Goal: Communication & Community: Answer question/provide support

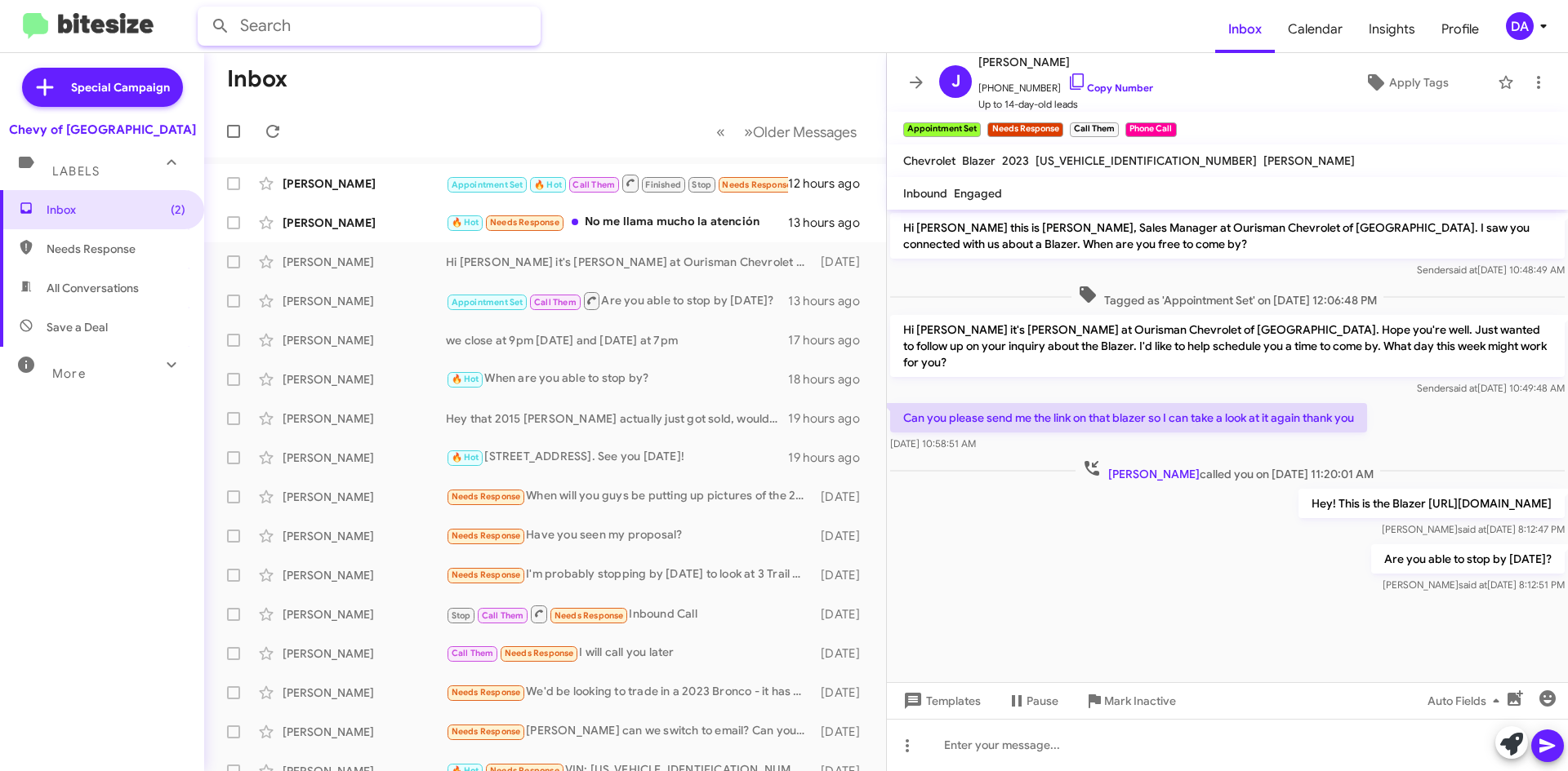
click at [342, 29] on input "text" at bounding box center [369, 26] width 343 height 39
paste input "[PHONE_NUMBER]"
type input "3015038897"
click at [204, 10] on button at bounding box center [220, 26] width 32 height 32
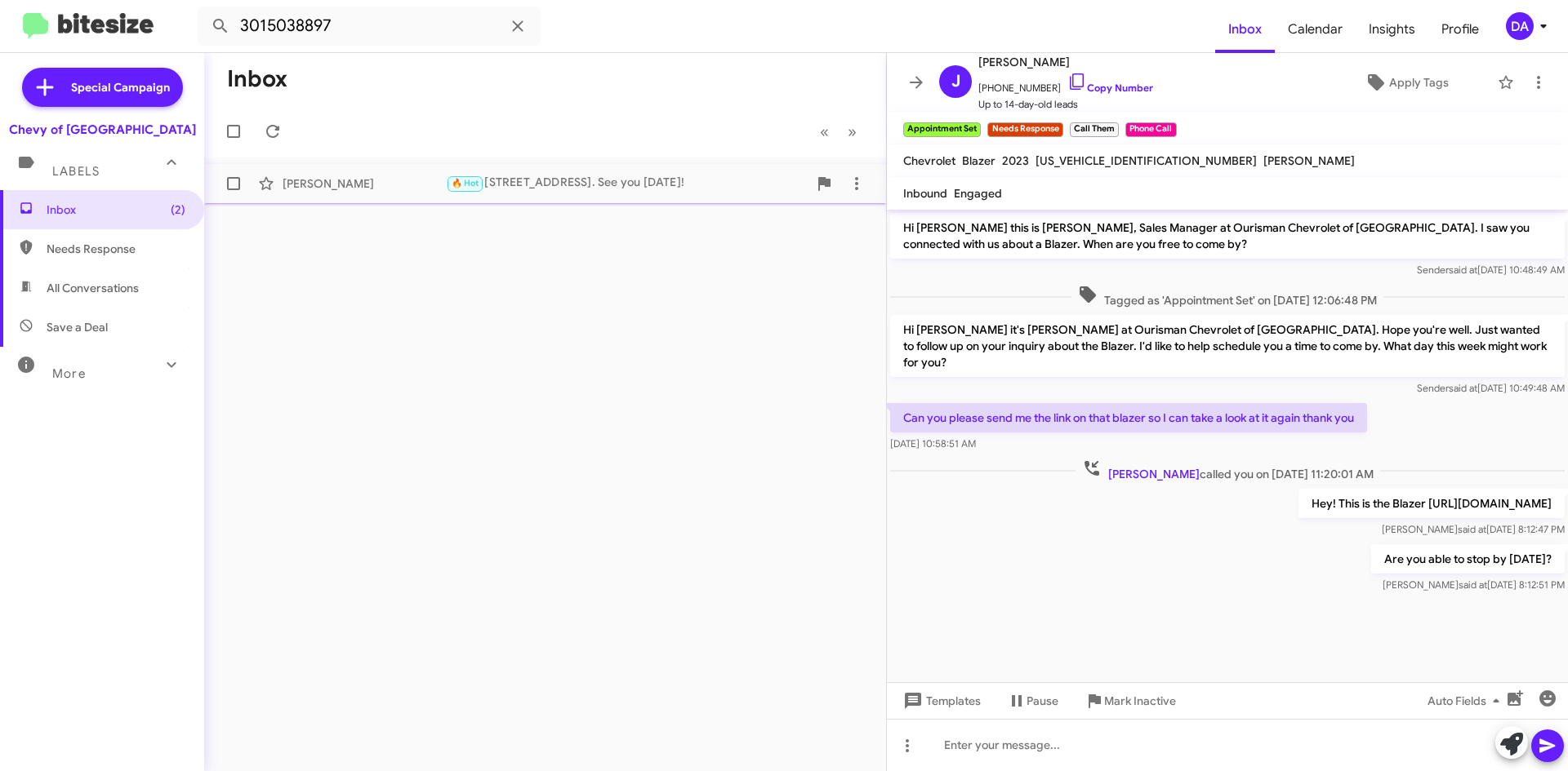
click at [564, 187] on div "🔥 Hot [STREET_ADDRESS]. See you [DATE]!" at bounding box center [627, 183] width 362 height 19
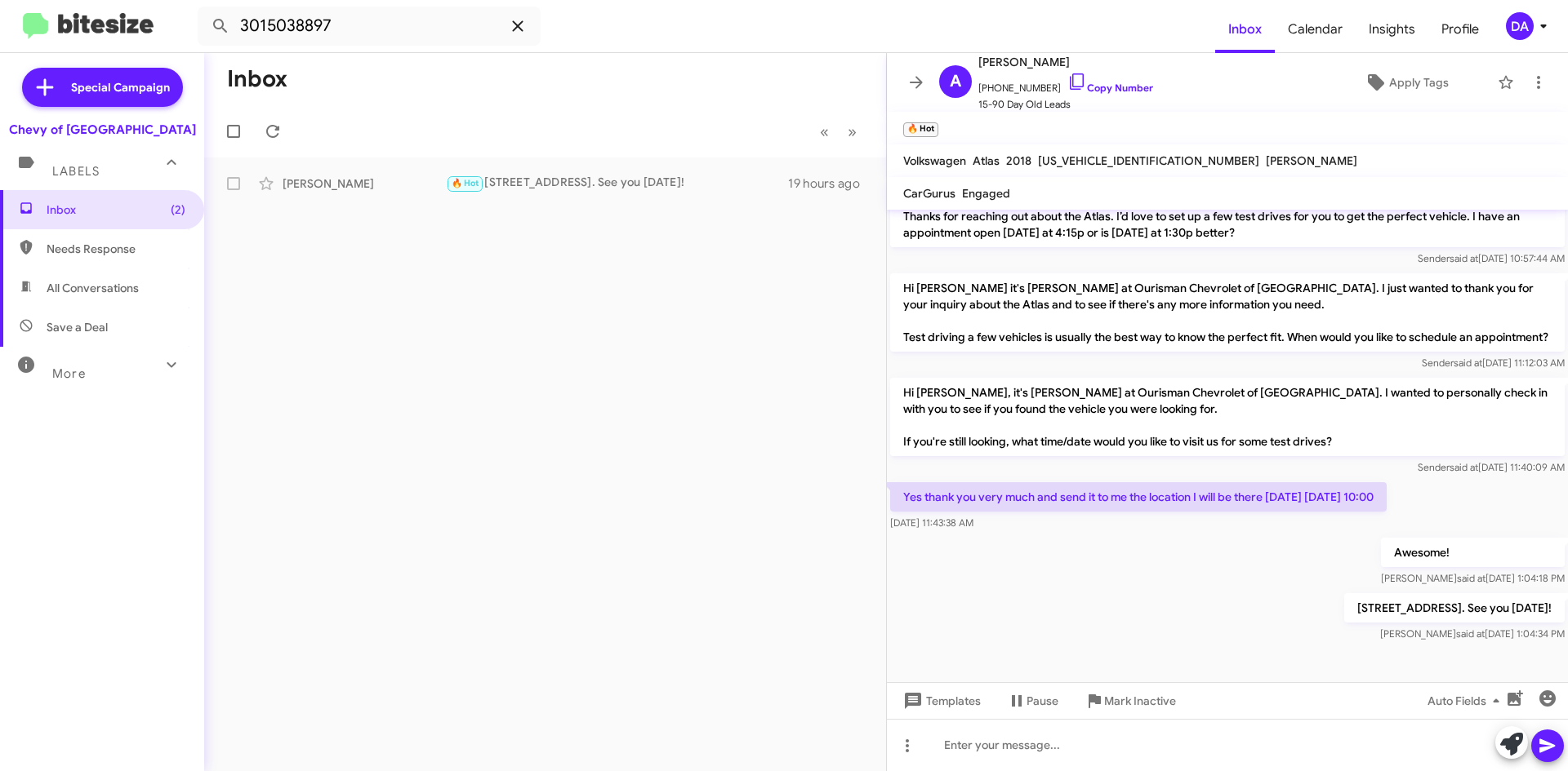
click at [519, 31] on icon at bounding box center [518, 26] width 19 height 19
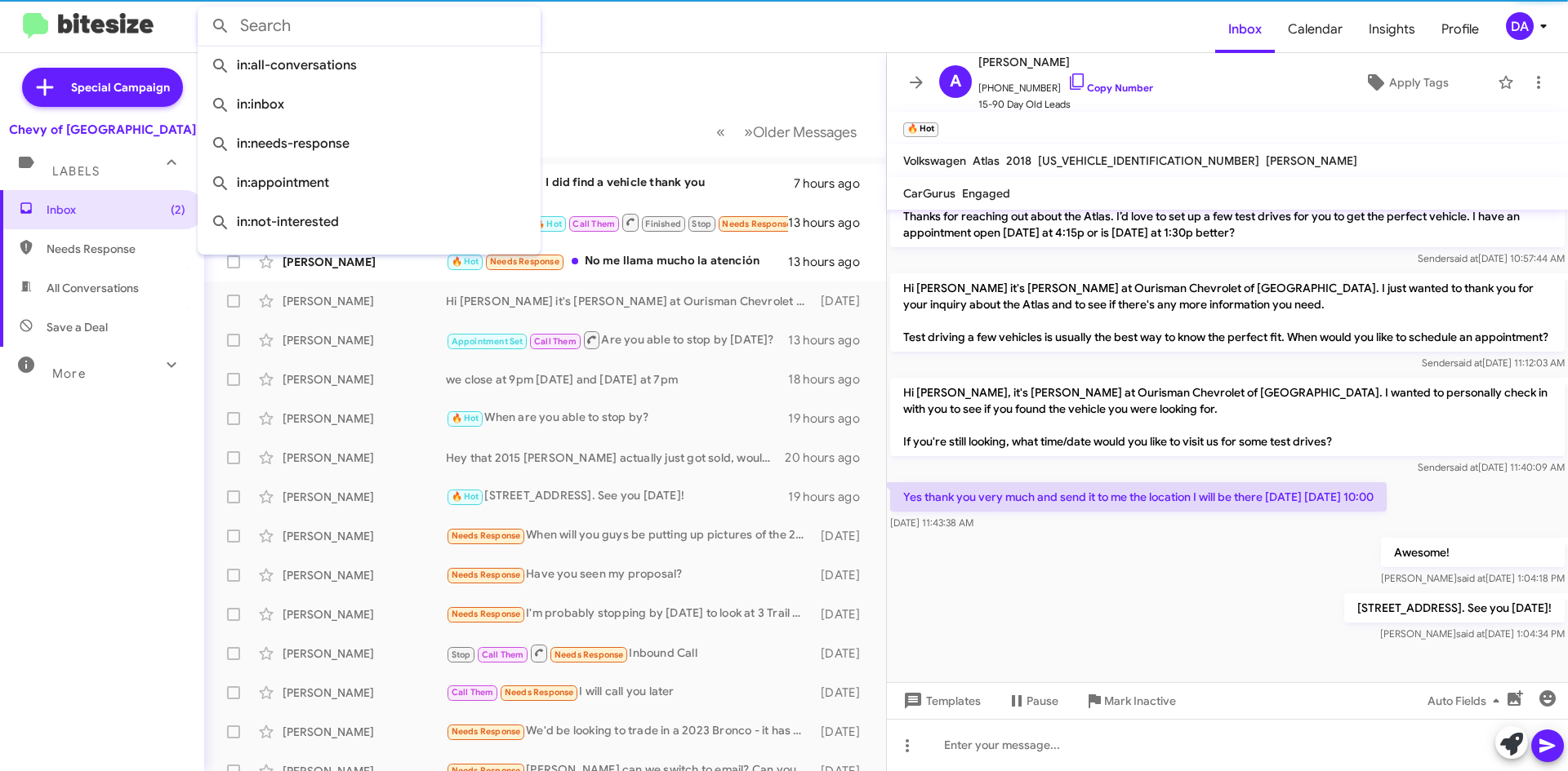
click at [681, 29] on form at bounding box center [706, 26] width 1018 height 39
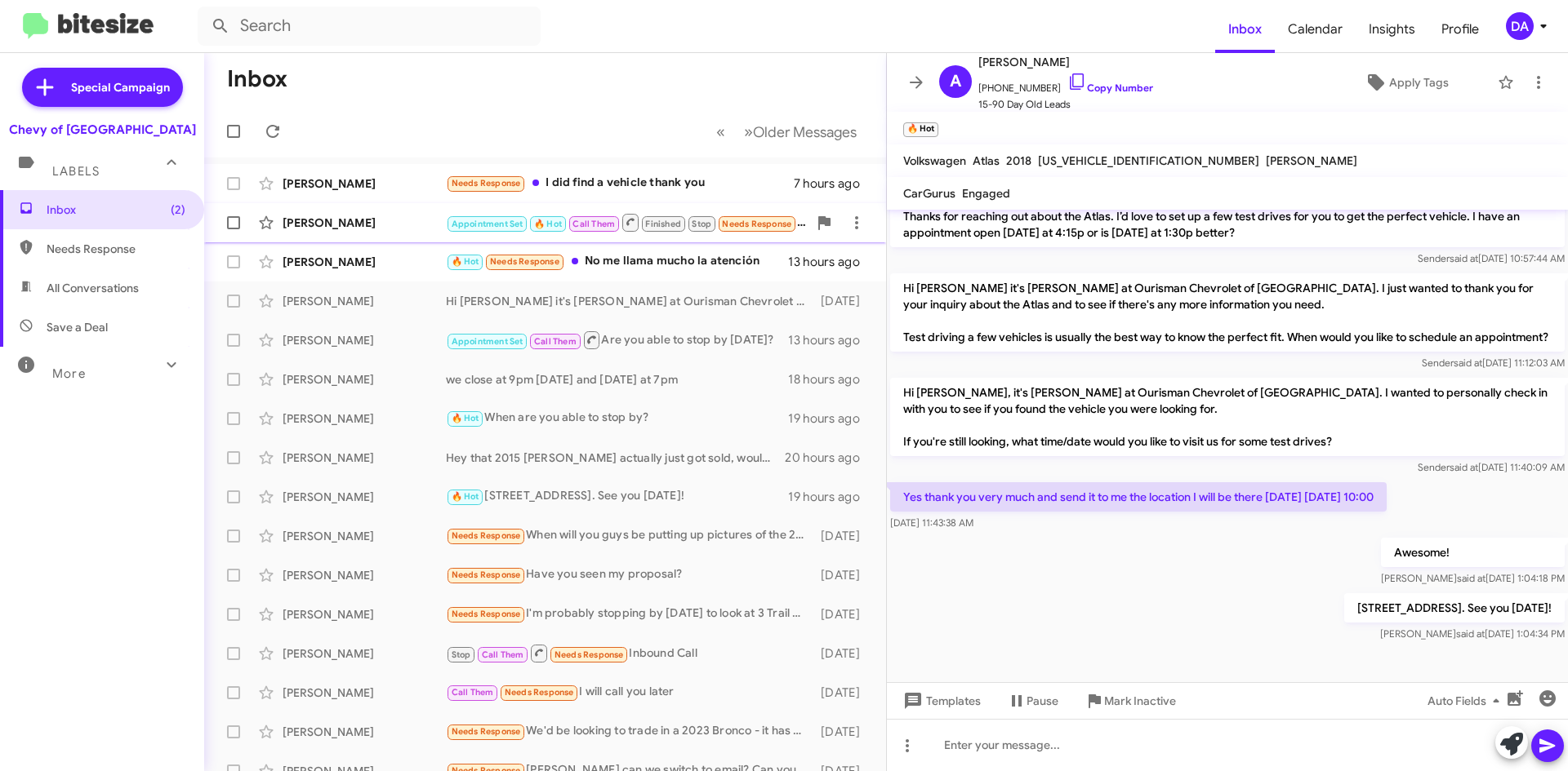
click at [359, 219] on div "[PERSON_NAME]" at bounding box center [364, 223] width 163 height 17
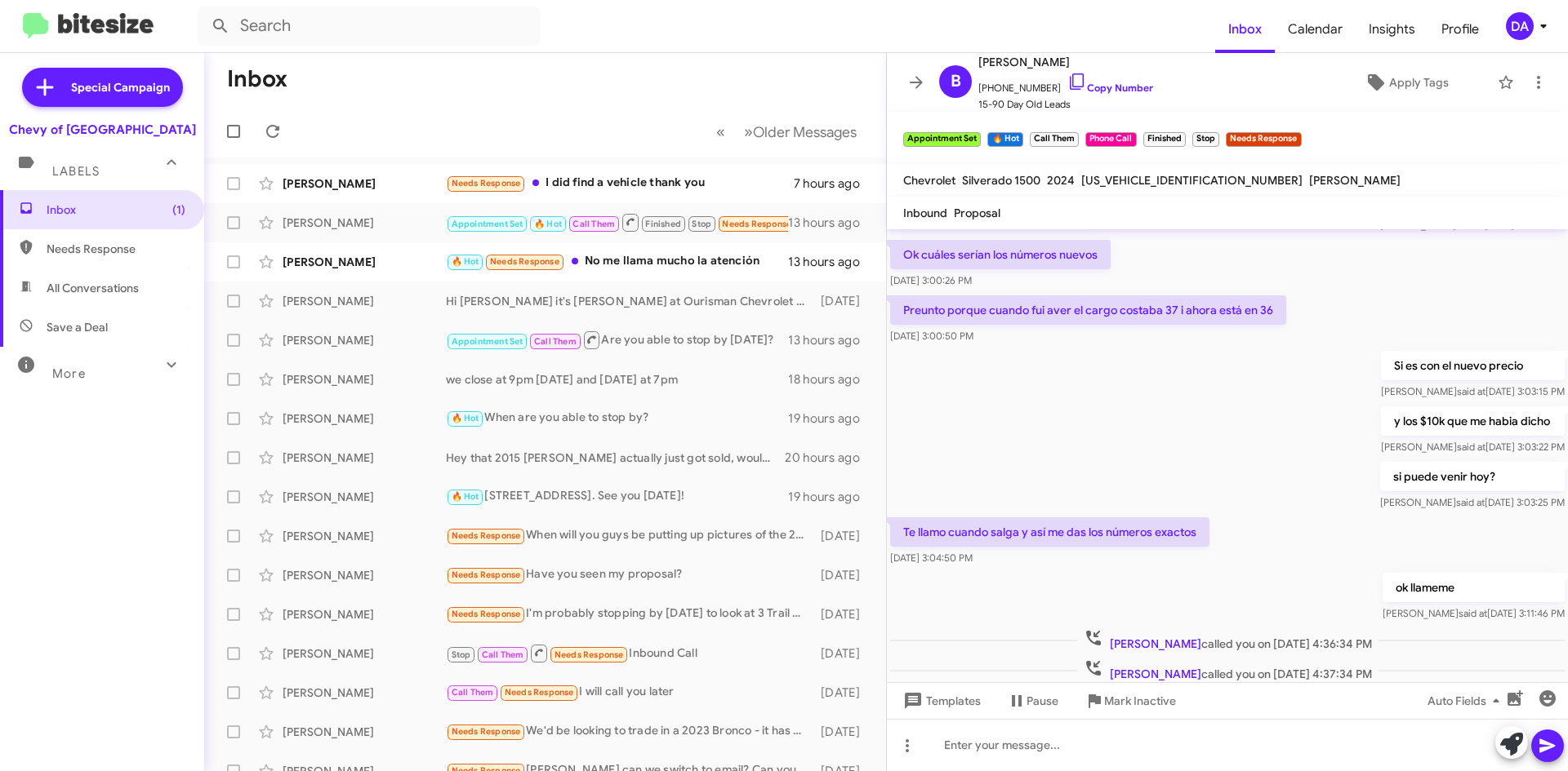
scroll to position [947, 0]
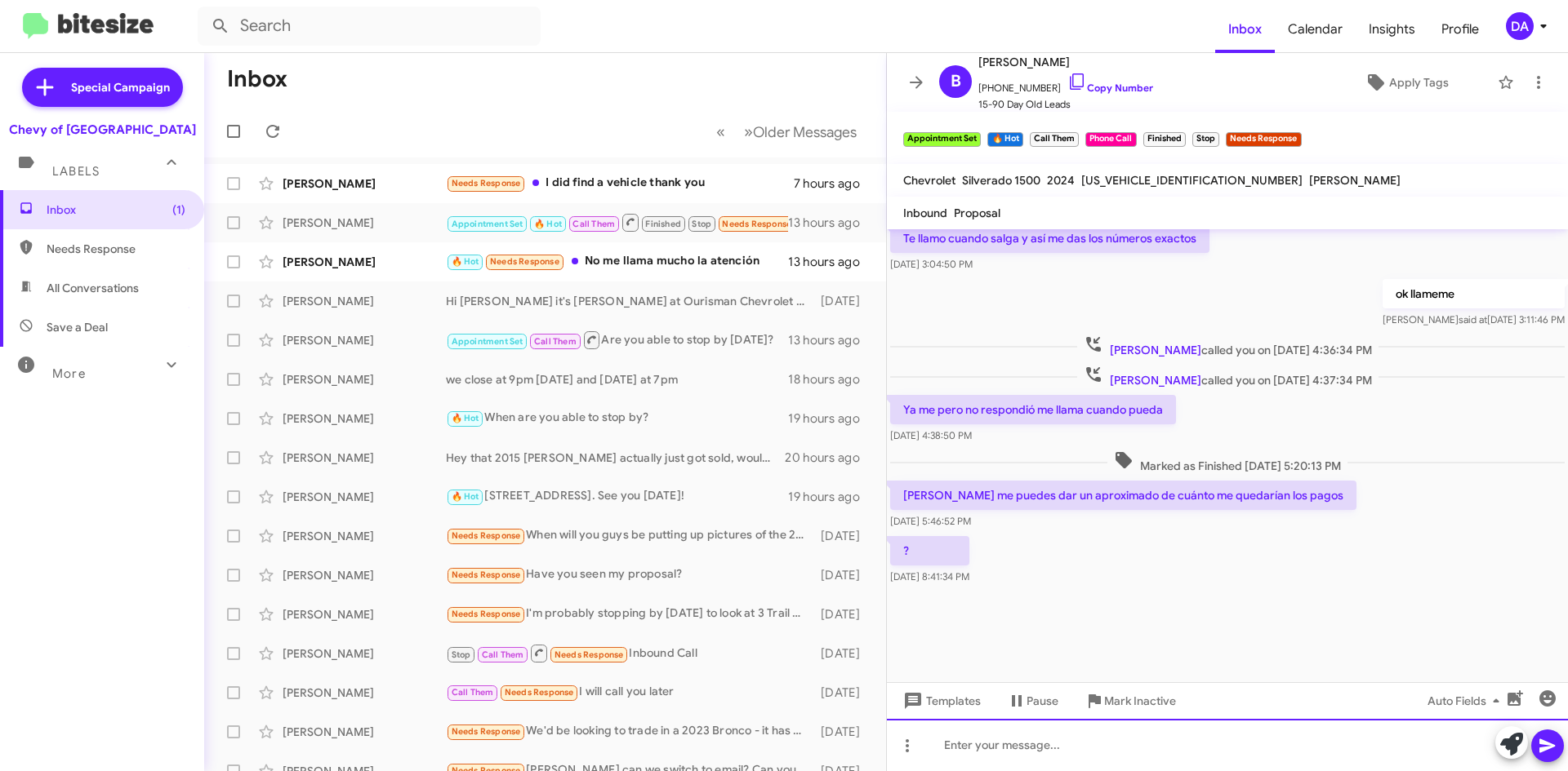
click at [1012, 747] on div at bounding box center [1228, 745] width 682 height 52
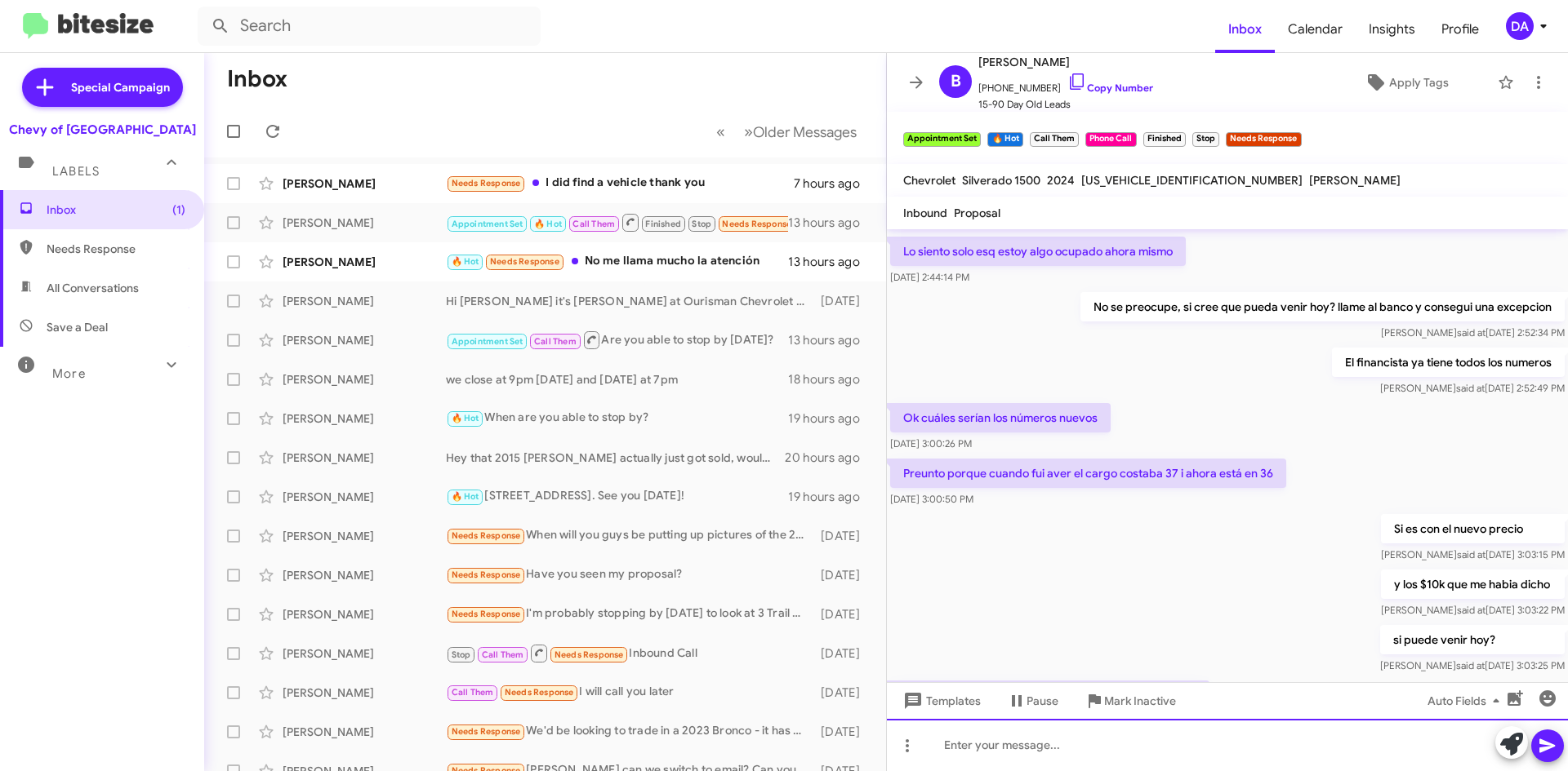
scroll to position [1006, 0]
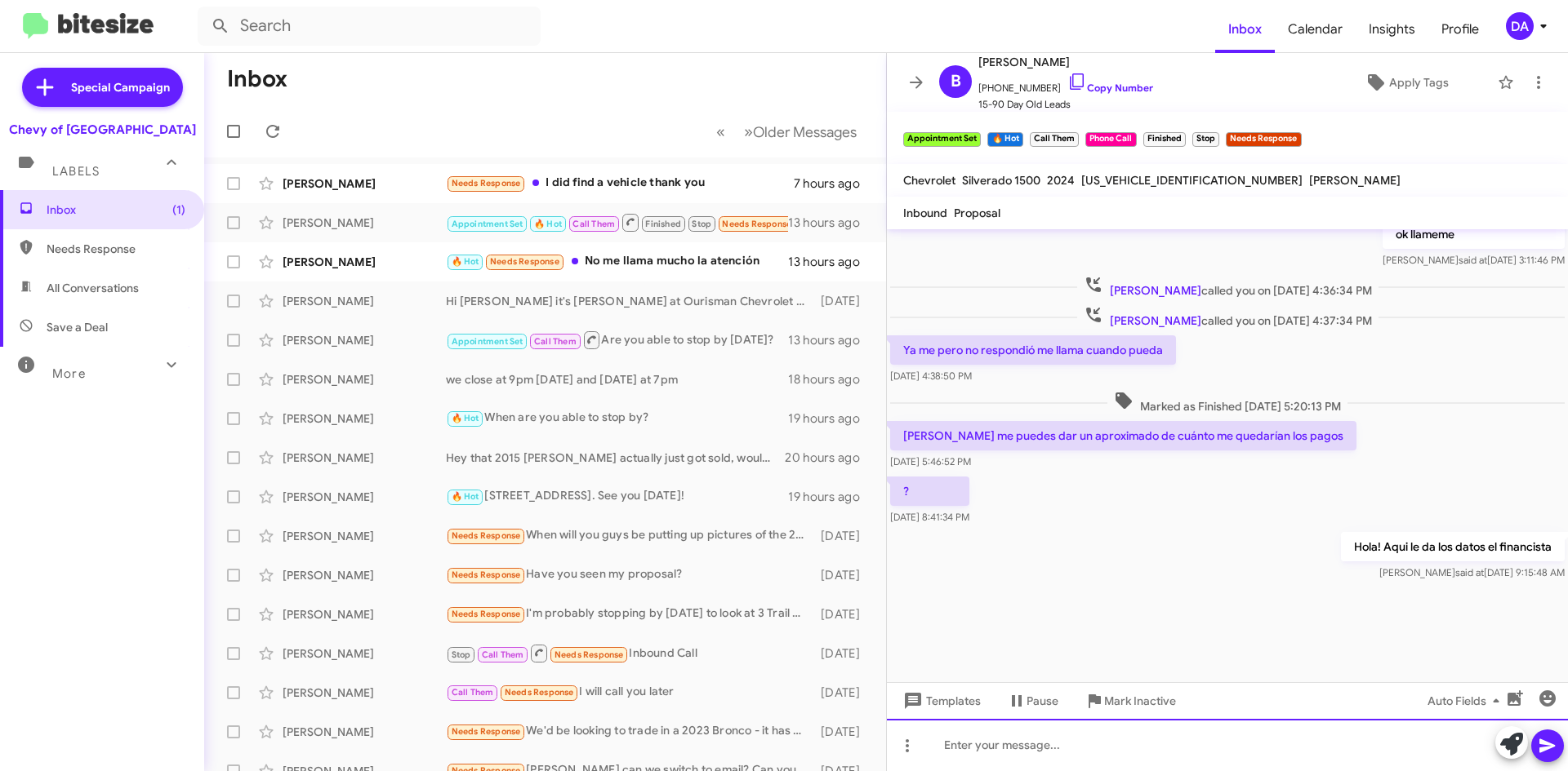
click at [1041, 753] on div at bounding box center [1228, 745] width 682 height 52
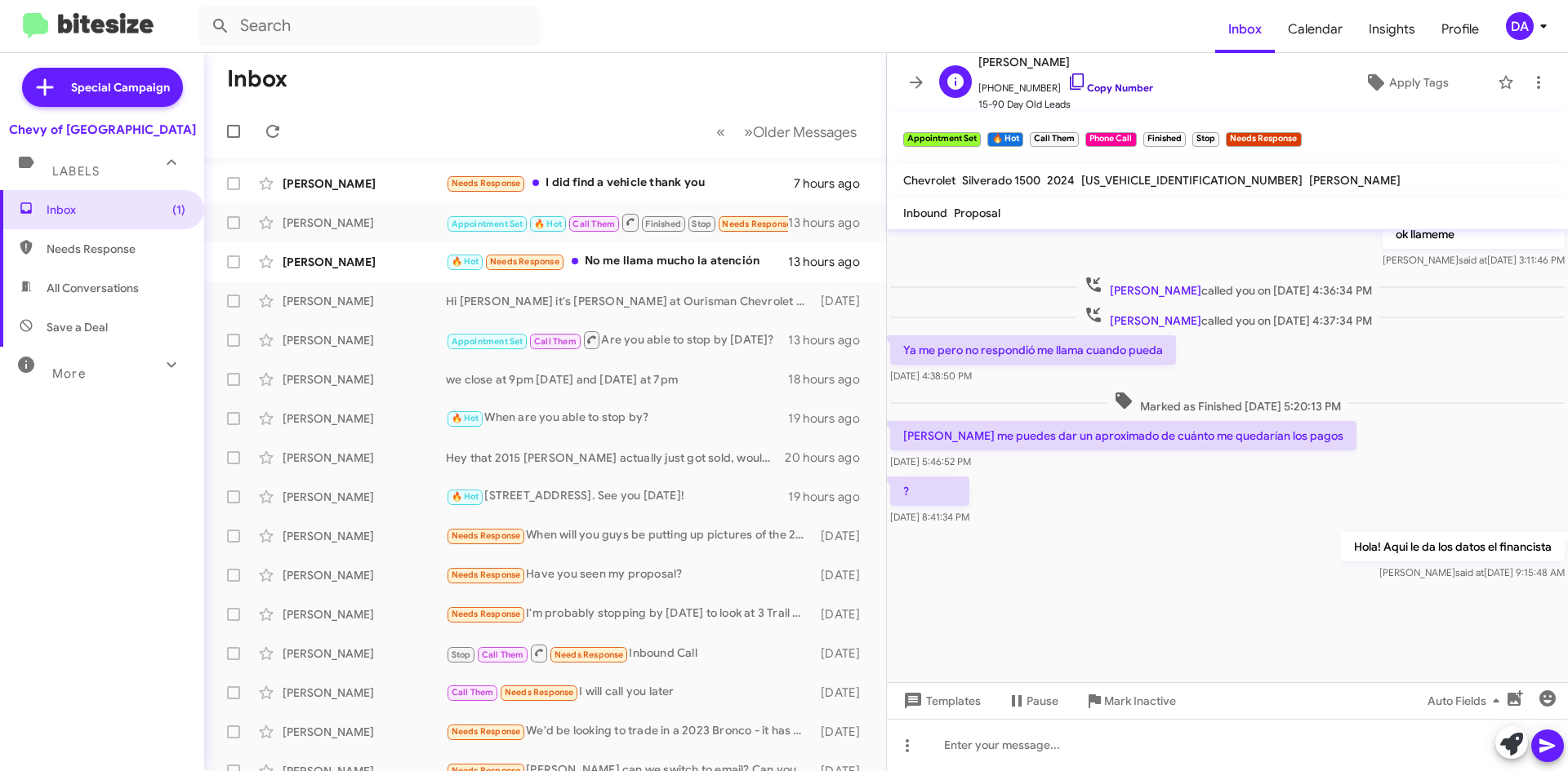
click at [1118, 85] on link "Copy Number" at bounding box center [1110, 87] width 86 height 12
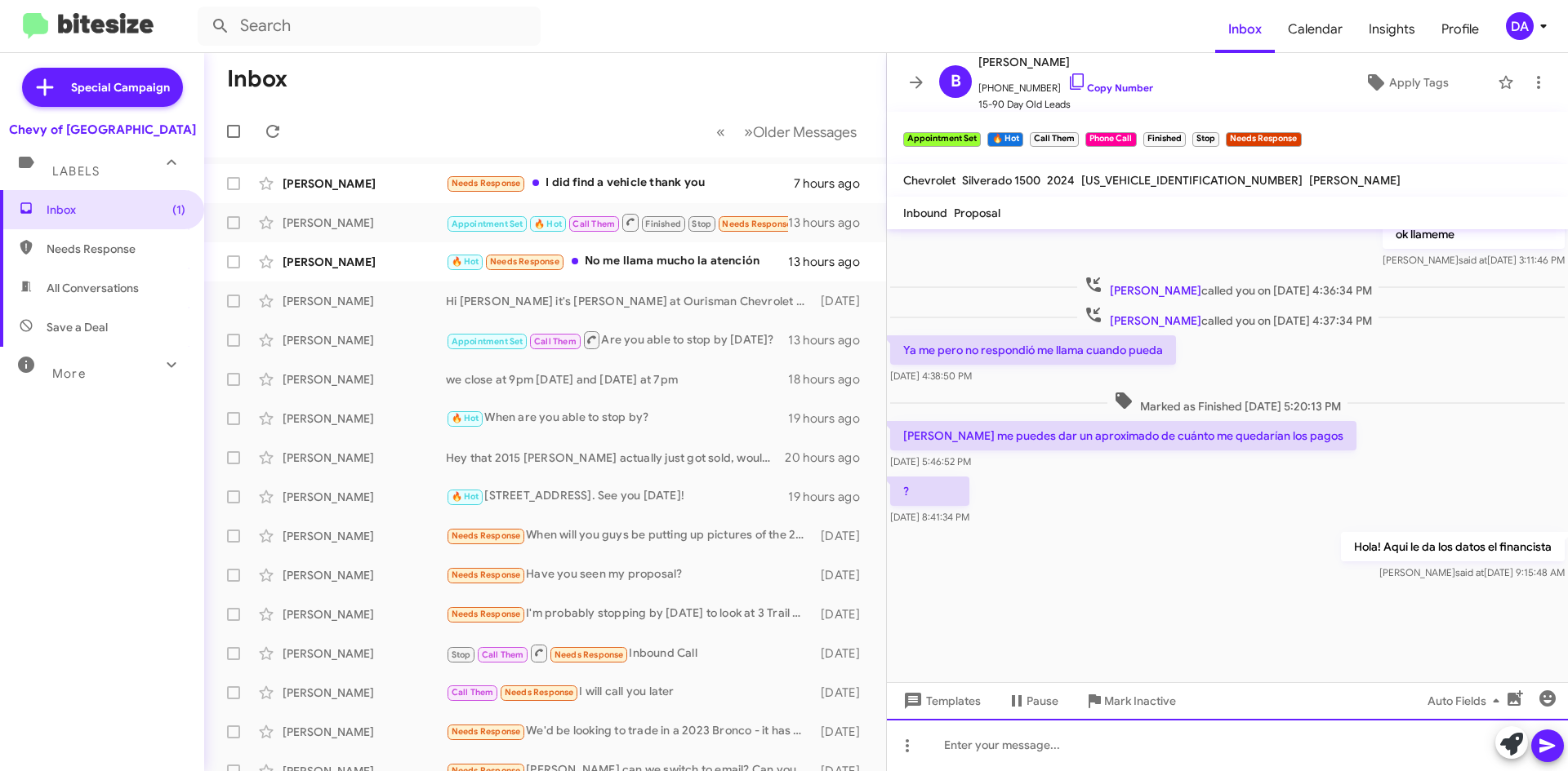
click at [1186, 754] on div at bounding box center [1228, 745] width 682 height 52
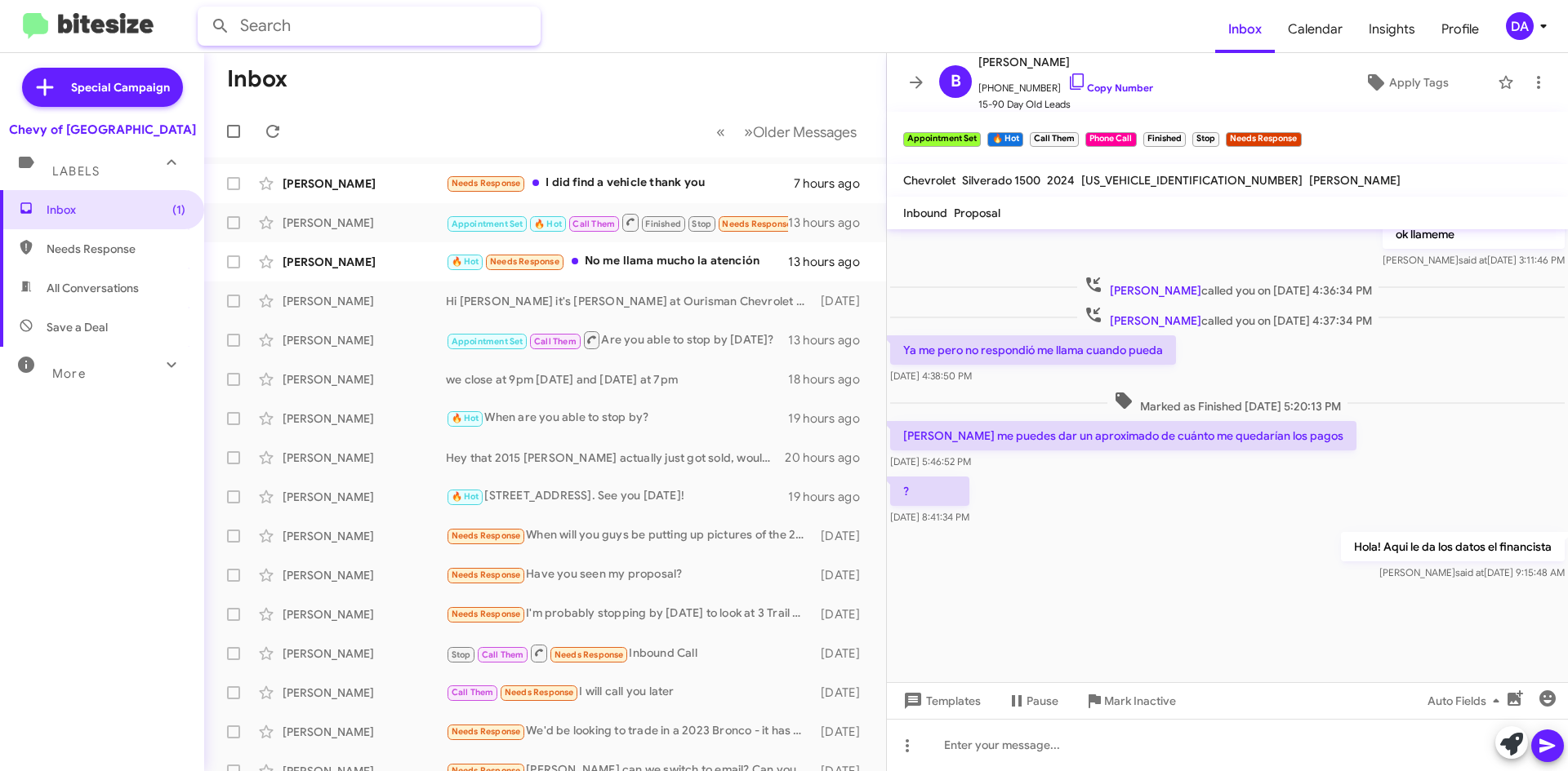
click at [405, 31] on input "text" at bounding box center [369, 26] width 343 height 39
paste input "[PHONE_NUMBER]"
type input "3015038897"
click at [204, 10] on button at bounding box center [220, 26] width 32 height 32
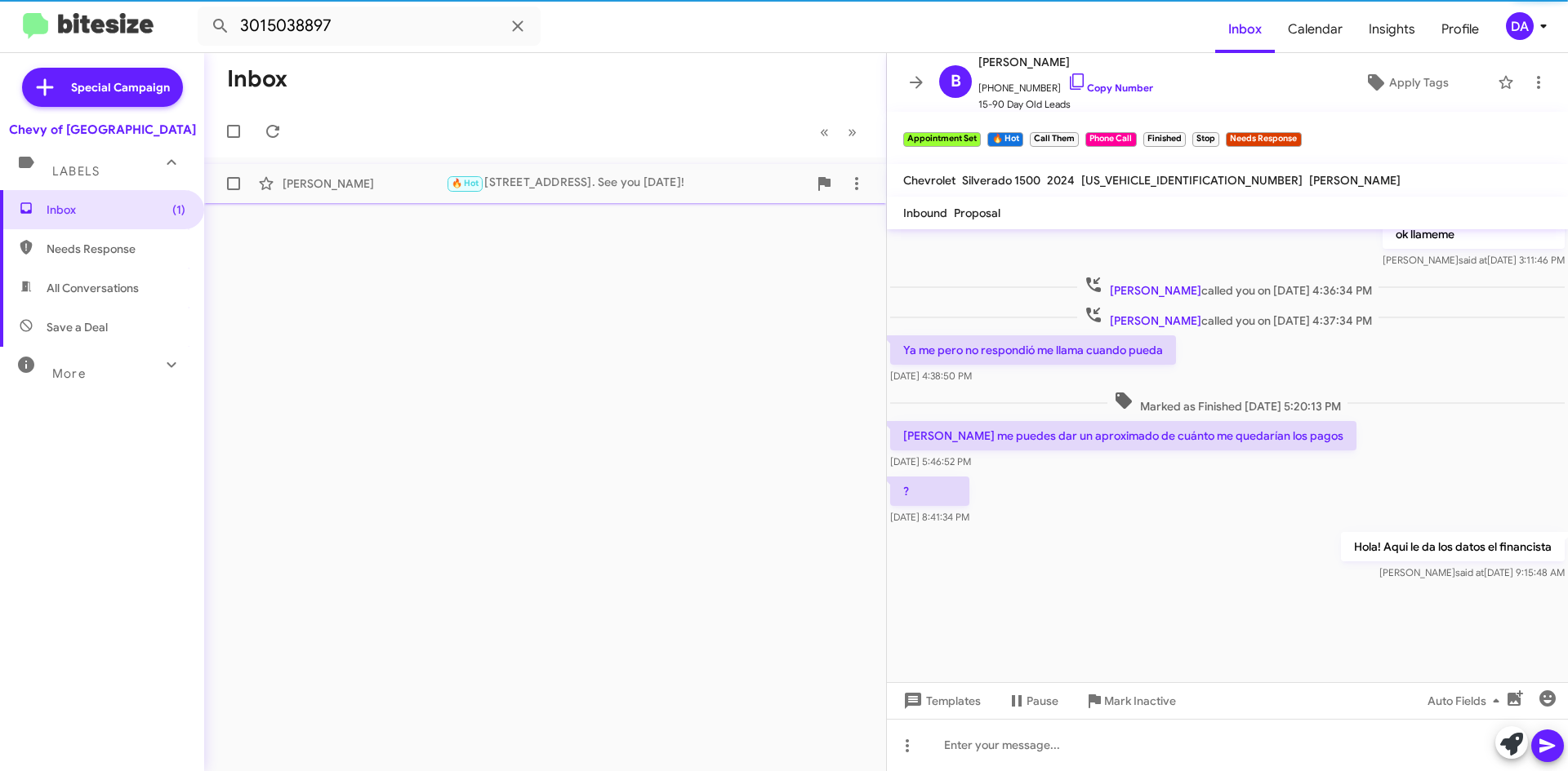
click at [453, 179] on span "🔥 Hot" at bounding box center [466, 182] width 28 height 10
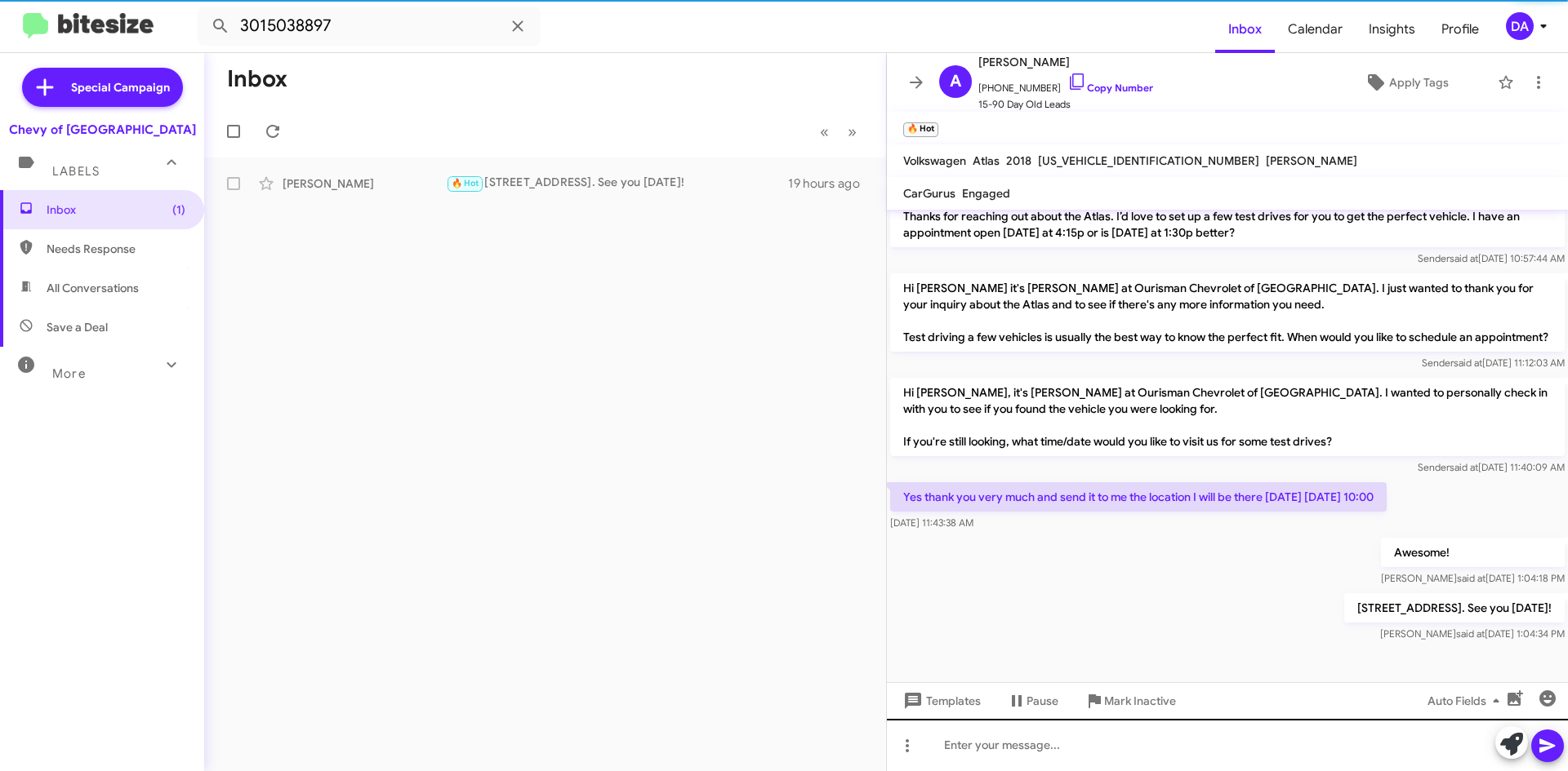
scroll to position [259, 0]
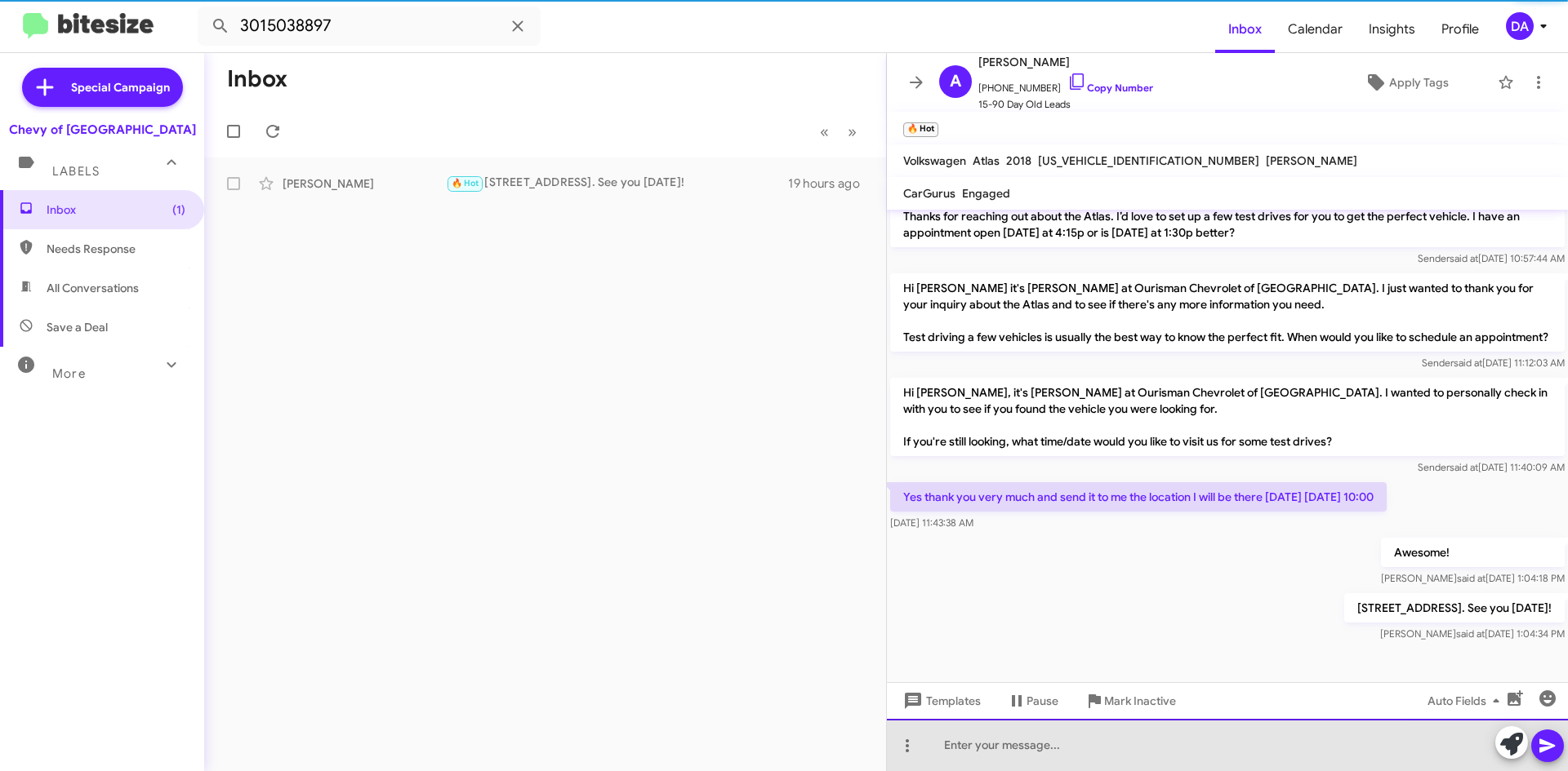
click at [1073, 757] on div at bounding box center [1228, 745] width 682 height 52
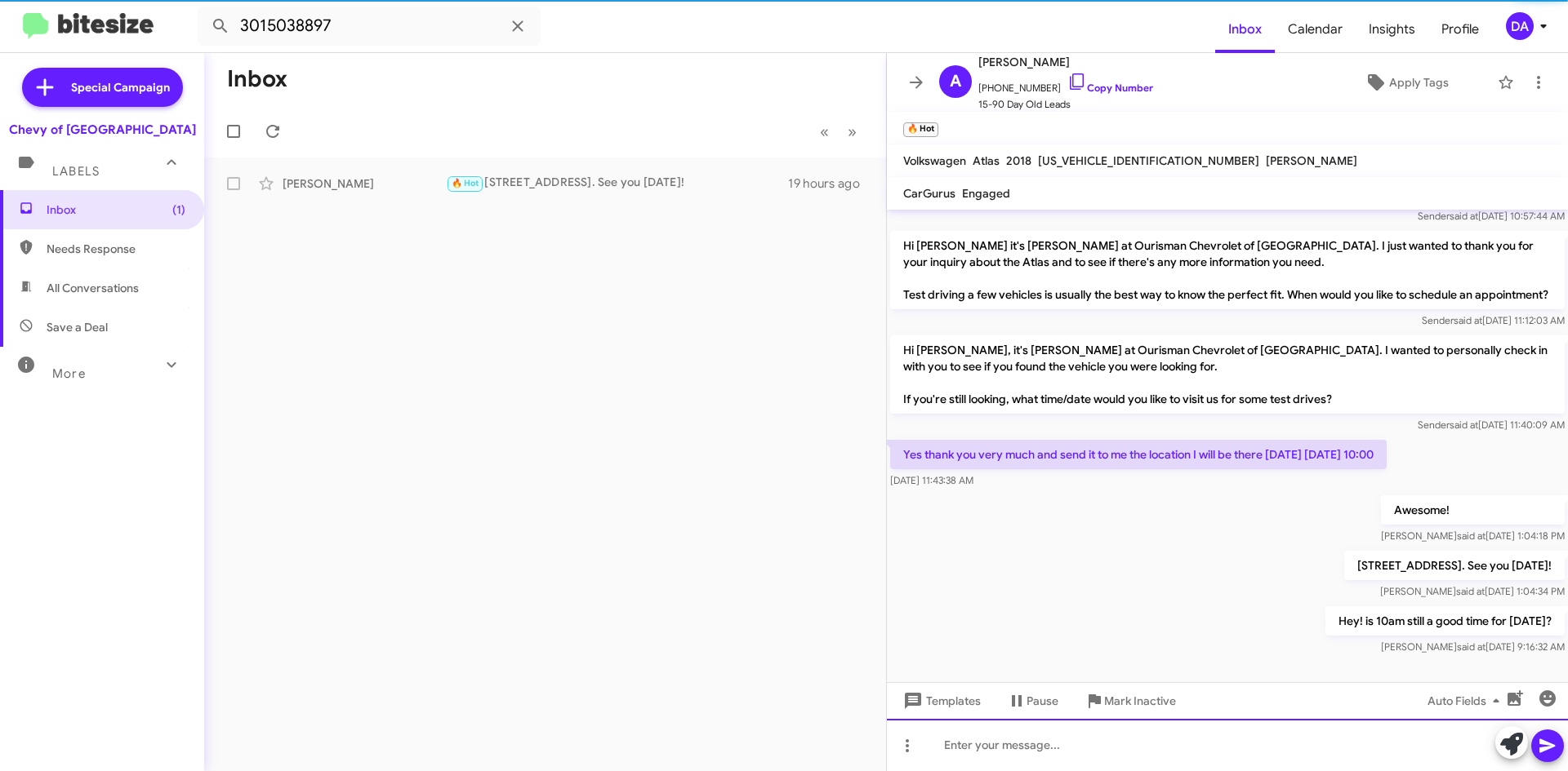
scroll to position [319, 0]
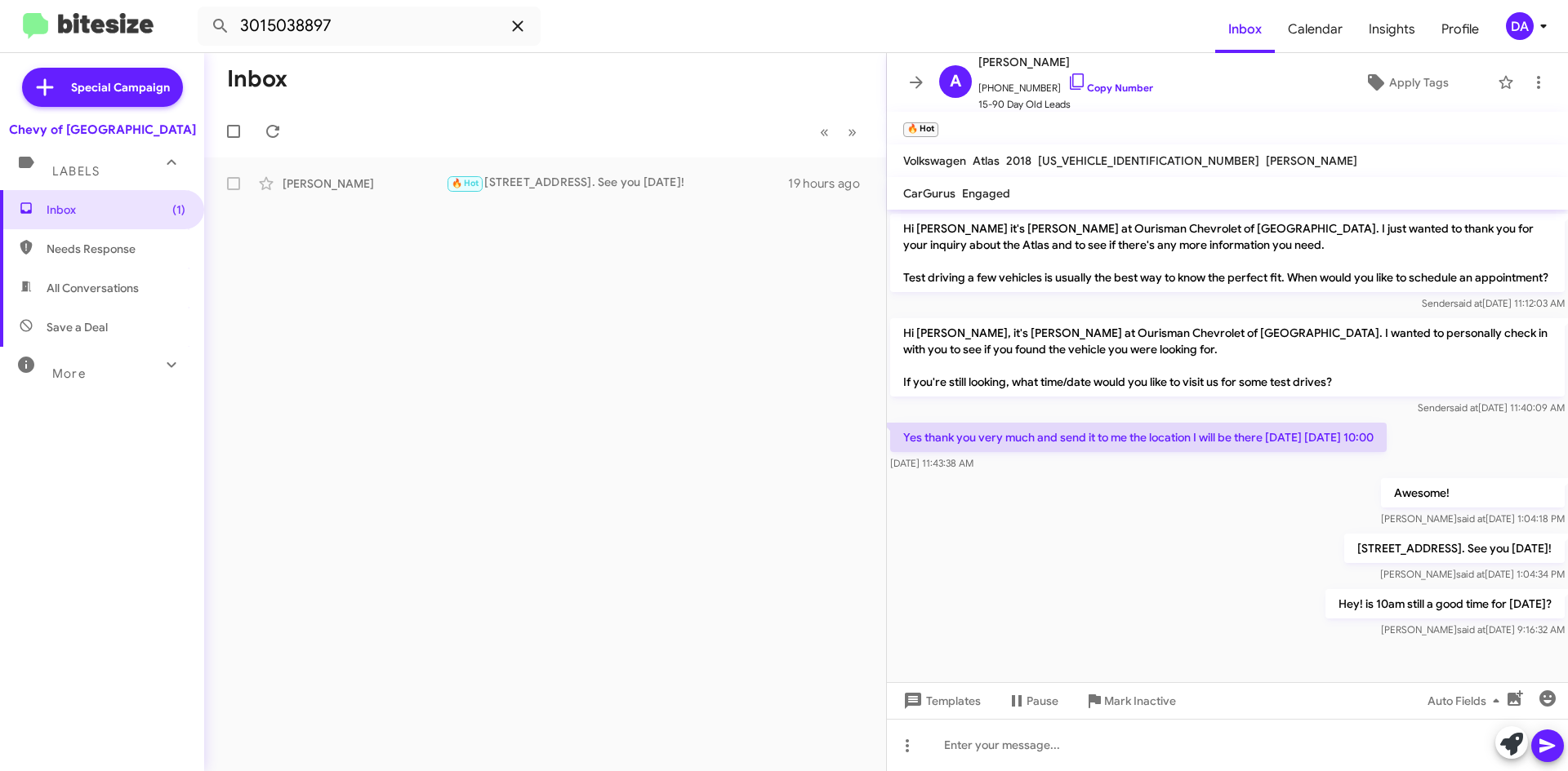
click at [529, 19] on span at bounding box center [517, 26] width 32 height 19
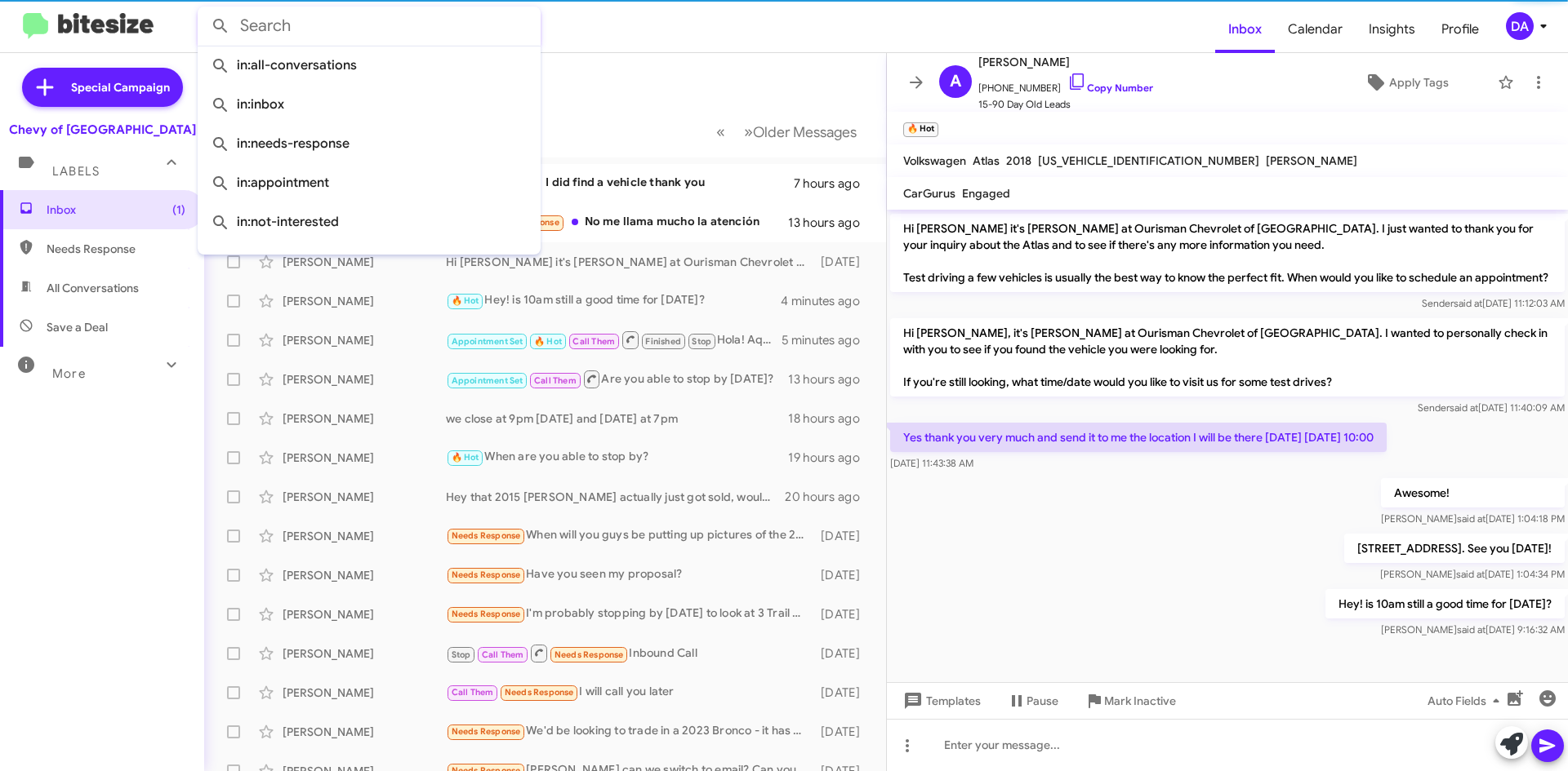
click at [610, 48] on mat-toolbar "Inbox Calendar Insights Profile DA" at bounding box center [784, 26] width 1568 height 52
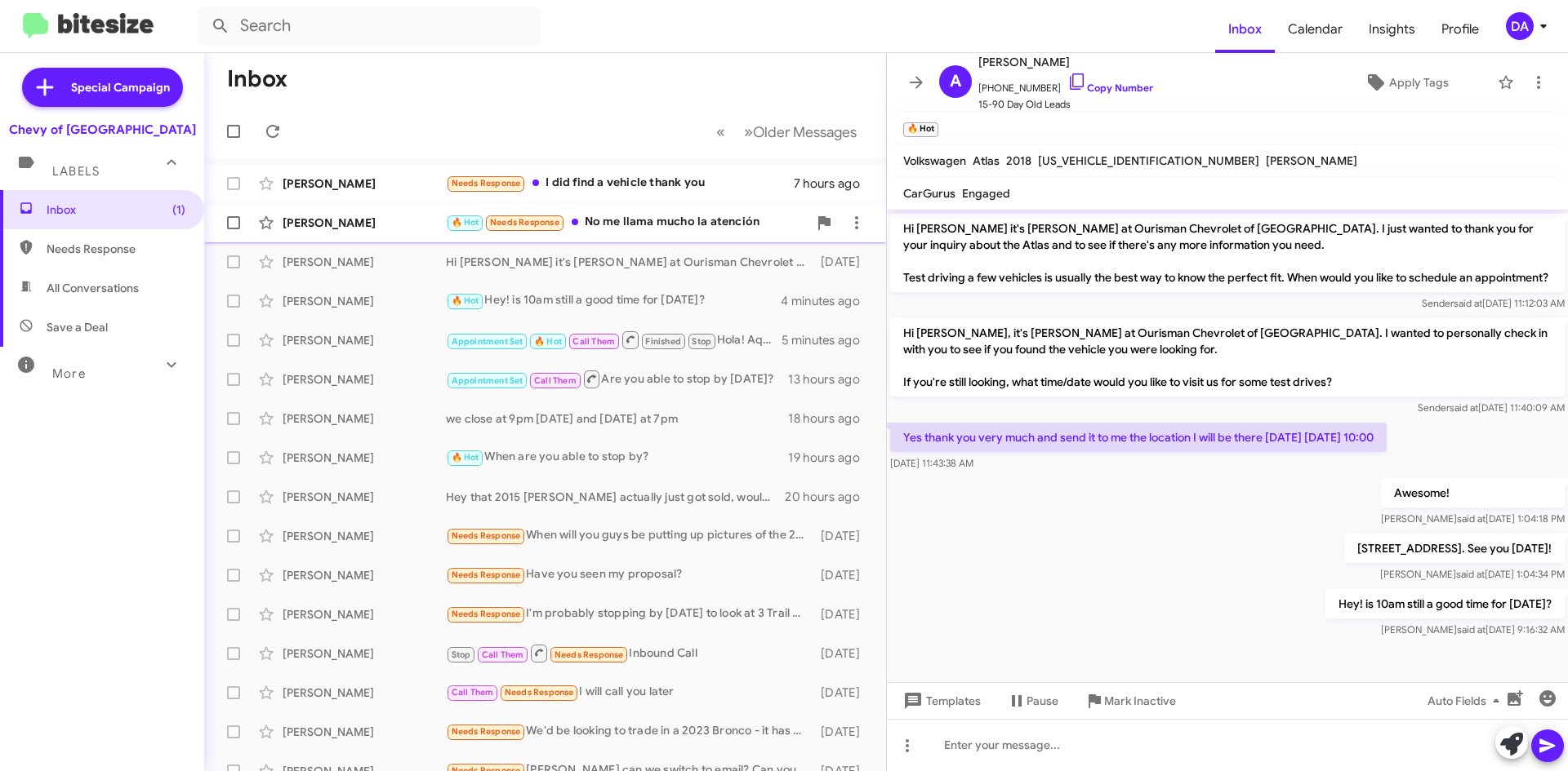
click at [668, 232] on div "[PERSON_NAME] 🔥 Hot Needs Response No me llama mucho la atención 13 hours ago" at bounding box center [546, 222] width 656 height 32
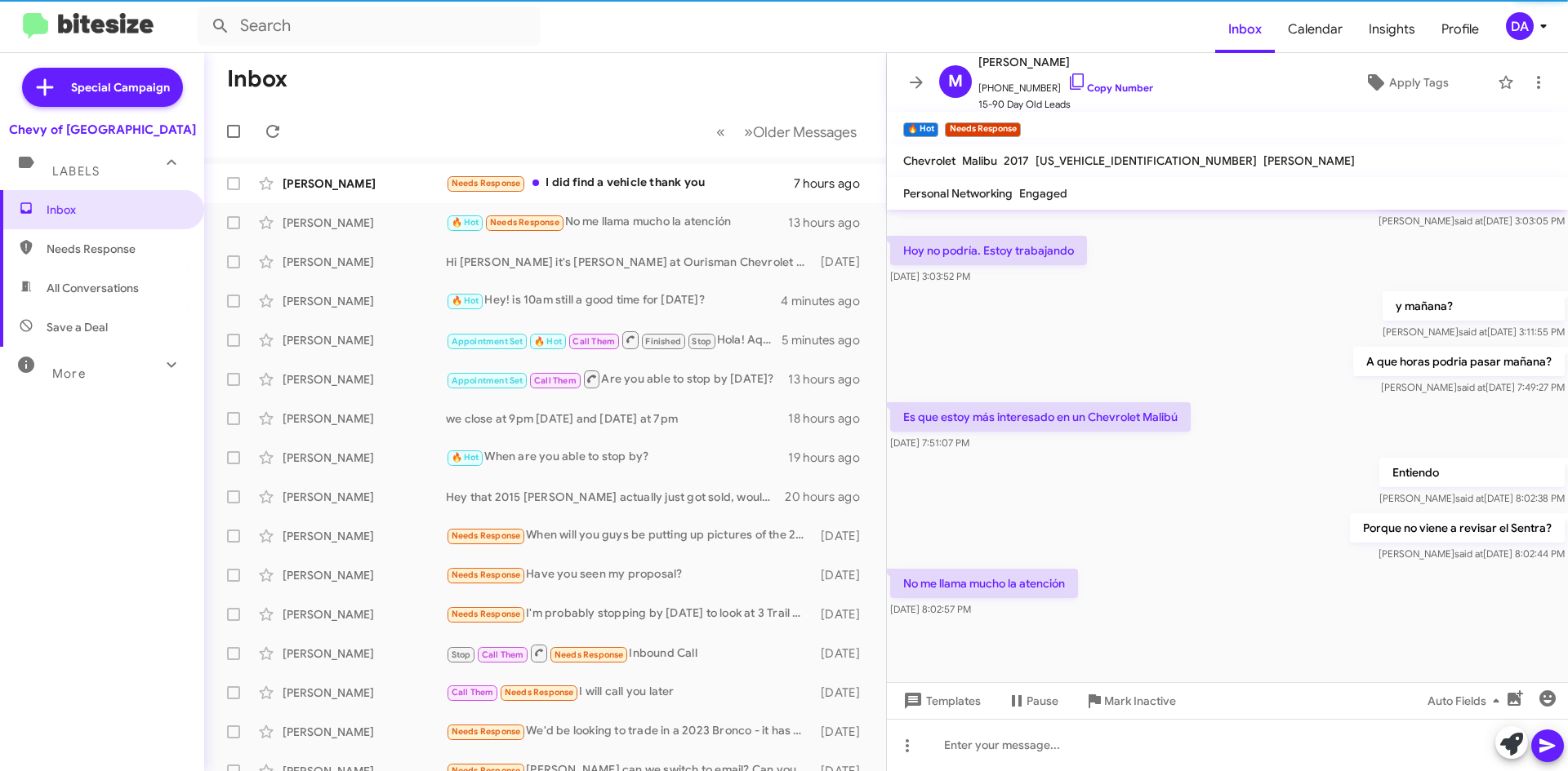
scroll to position [1201, 0]
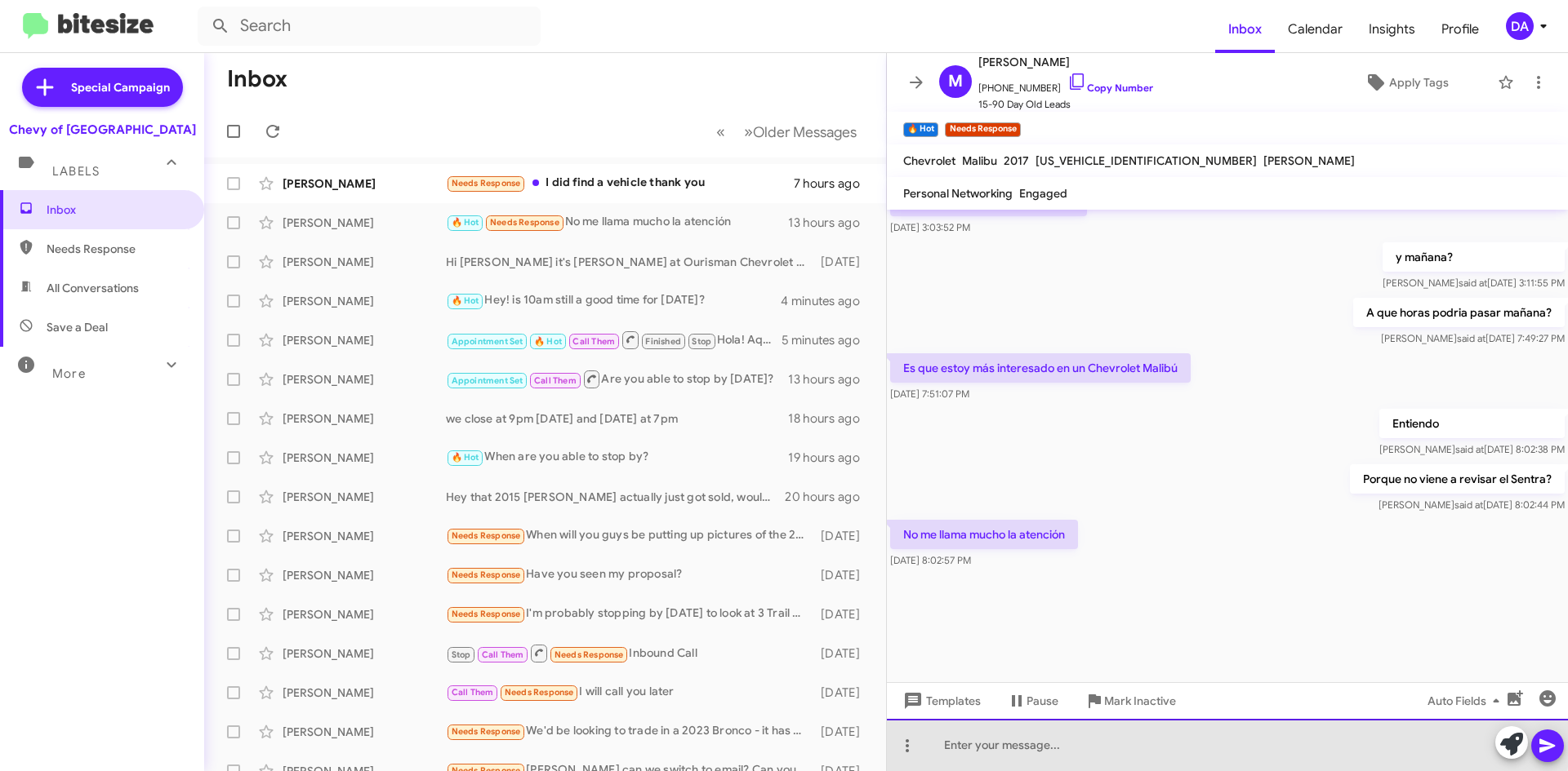
click at [1034, 739] on div at bounding box center [1228, 745] width 682 height 52
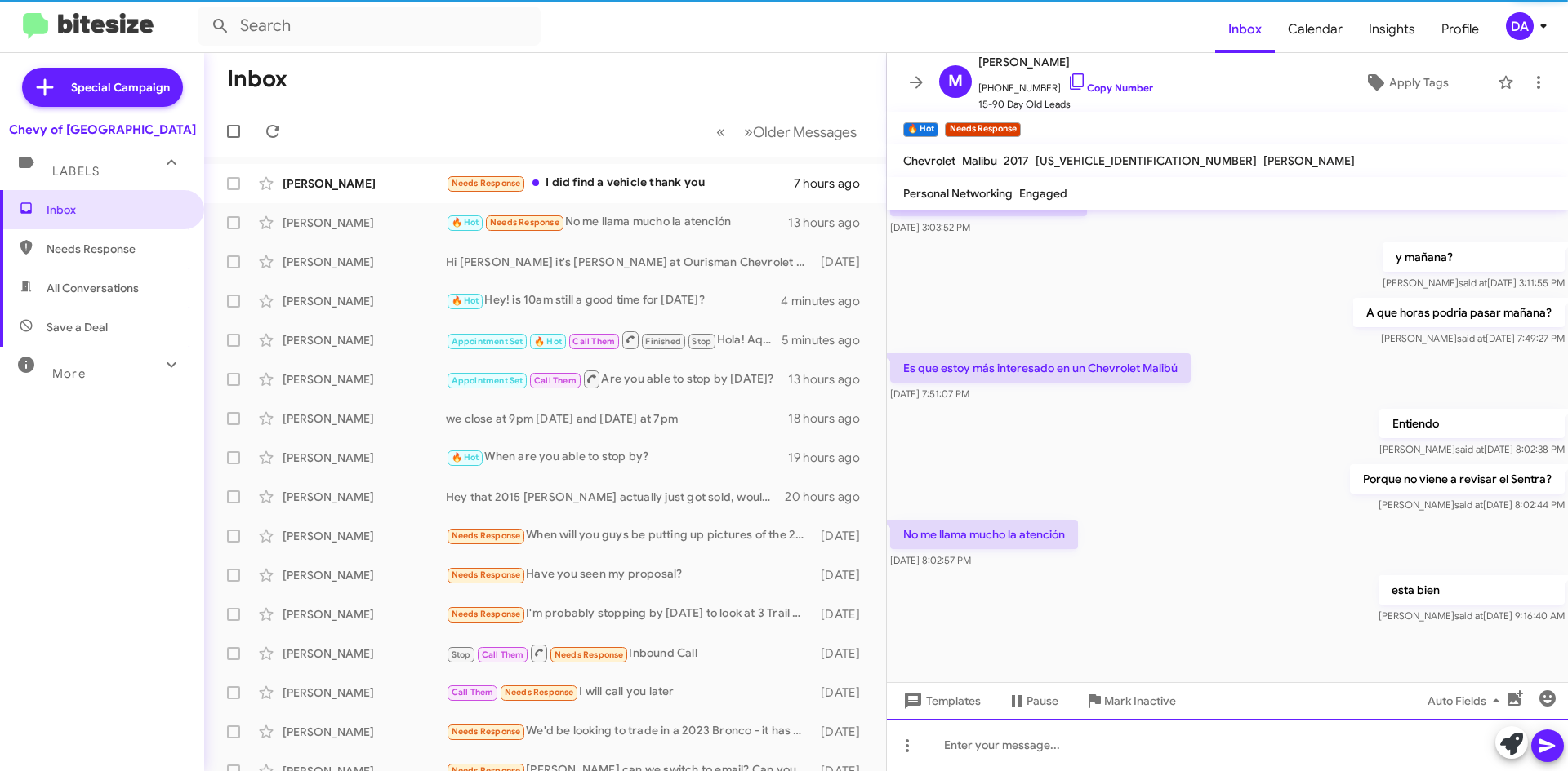
scroll to position [0, 0]
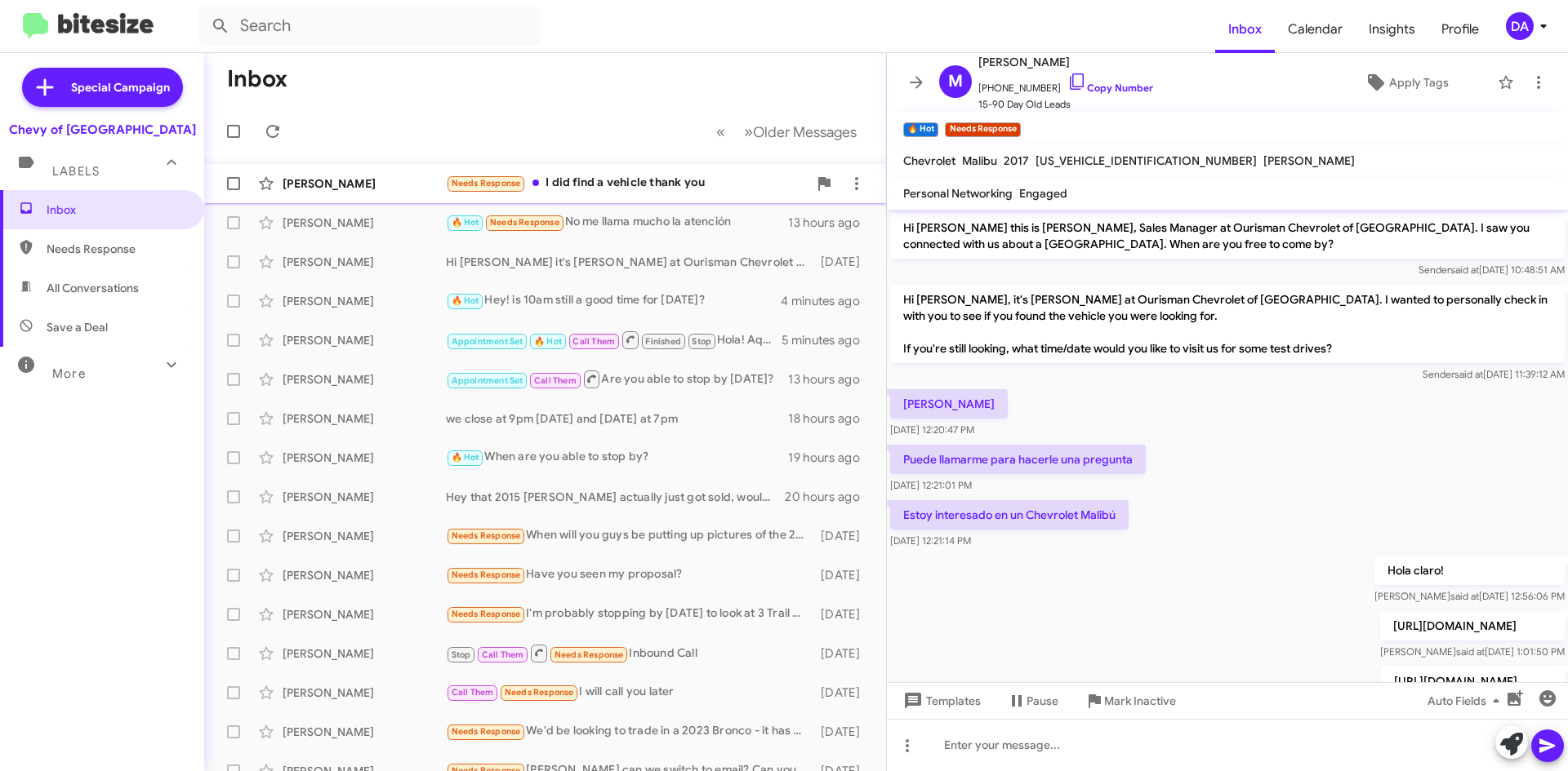
click at [648, 185] on div "Needs Response I did find a vehicle thank you" at bounding box center [627, 183] width 362 height 19
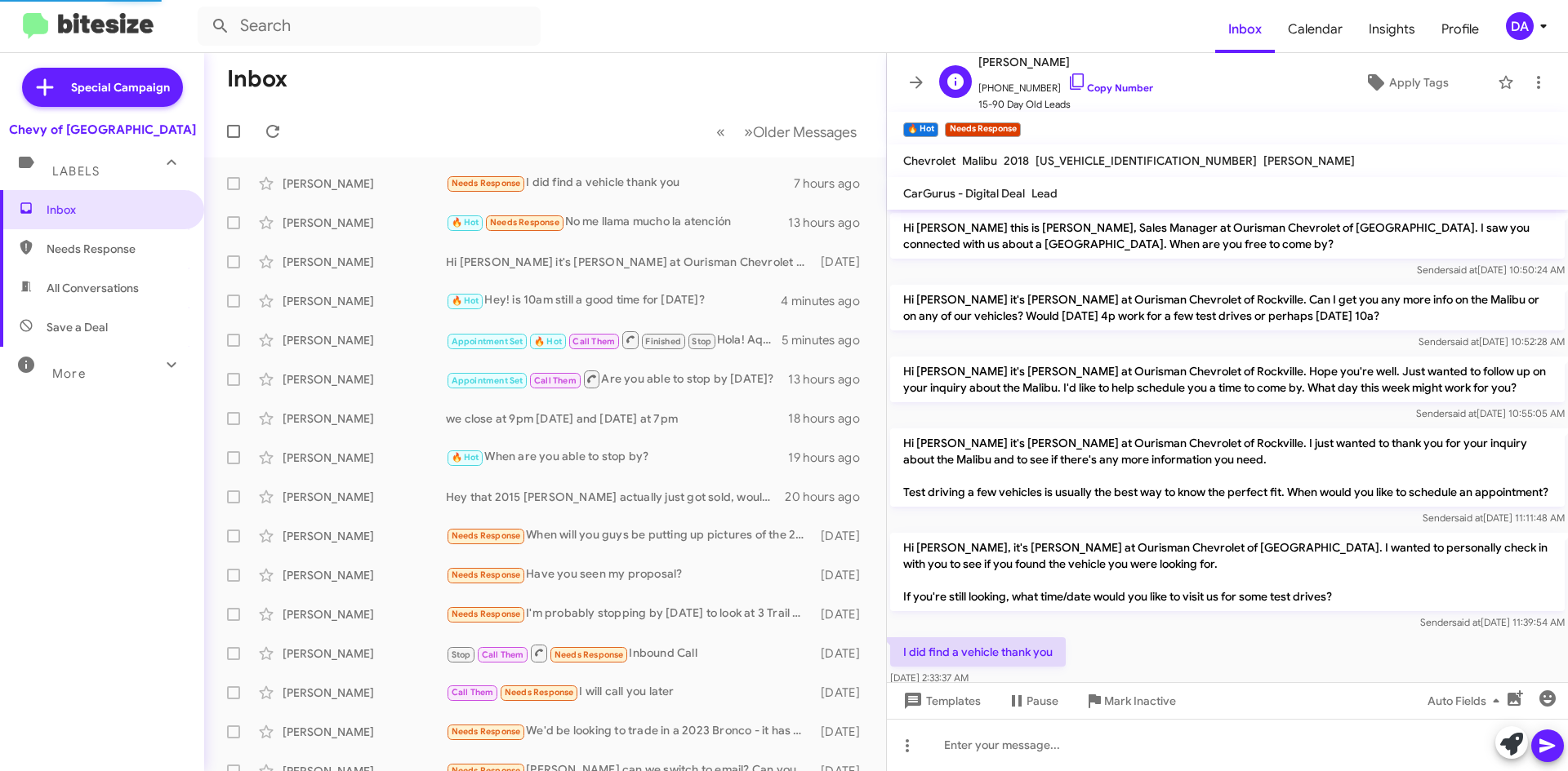
scroll to position [48, 0]
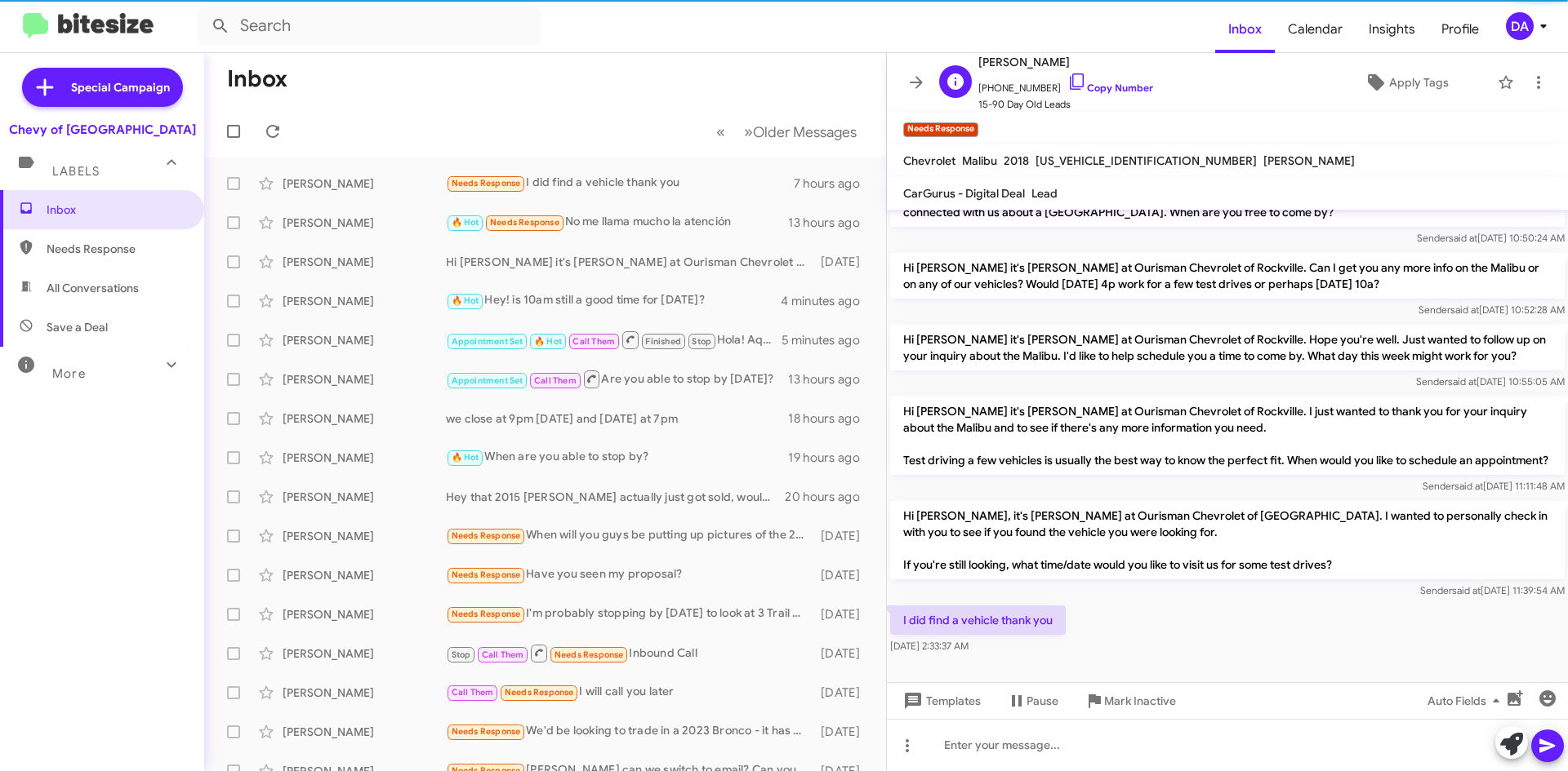
click at [1098, 94] on span "[PHONE_NUMBER] Copy Number" at bounding box center [1066, 84] width 175 height 24
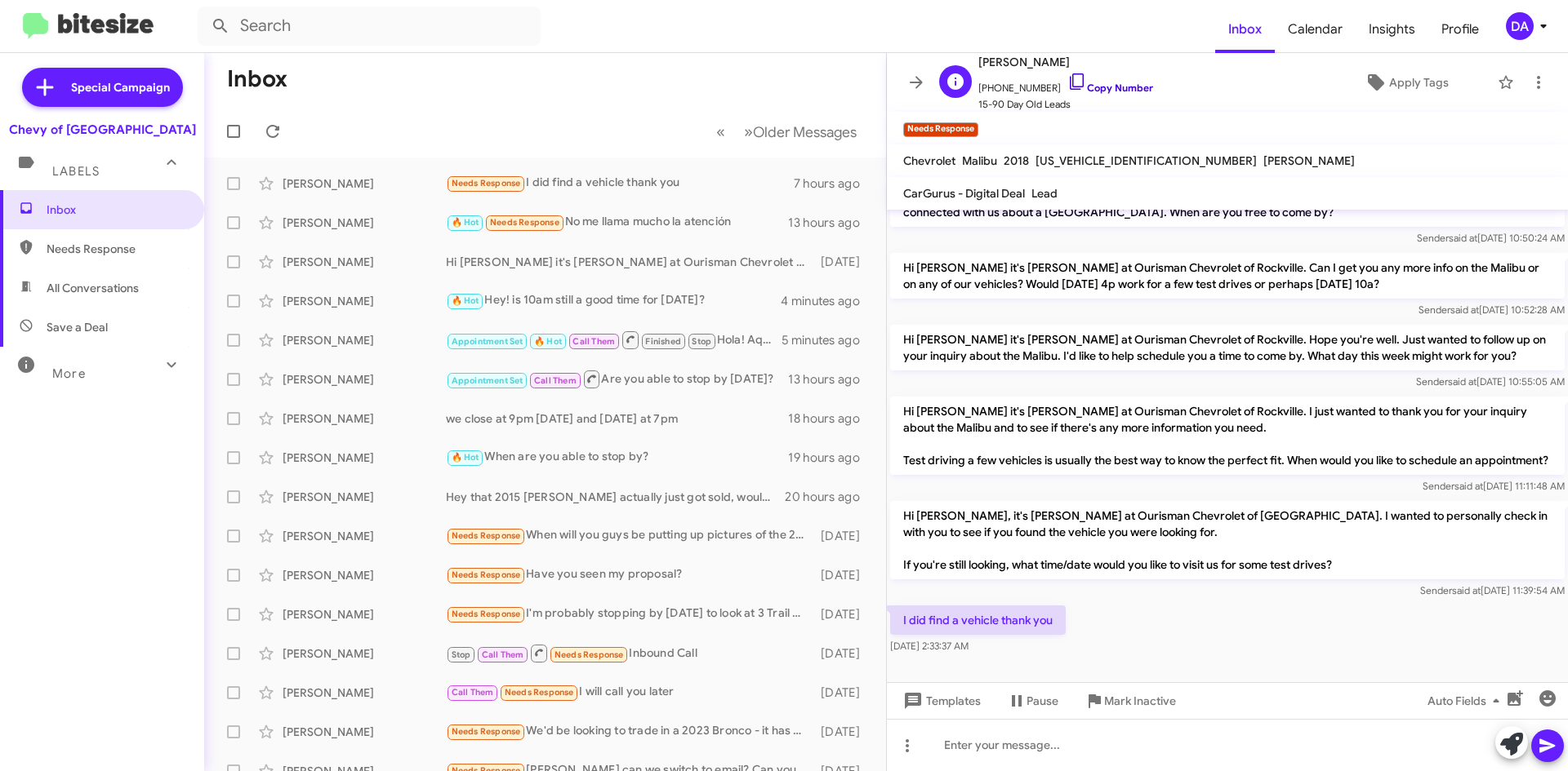
click at [1117, 84] on link "Copy Number" at bounding box center [1110, 87] width 86 height 12
click at [1137, 711] on span "Mark Inactive" at bounding box center [1140, 702] width 72 height 30
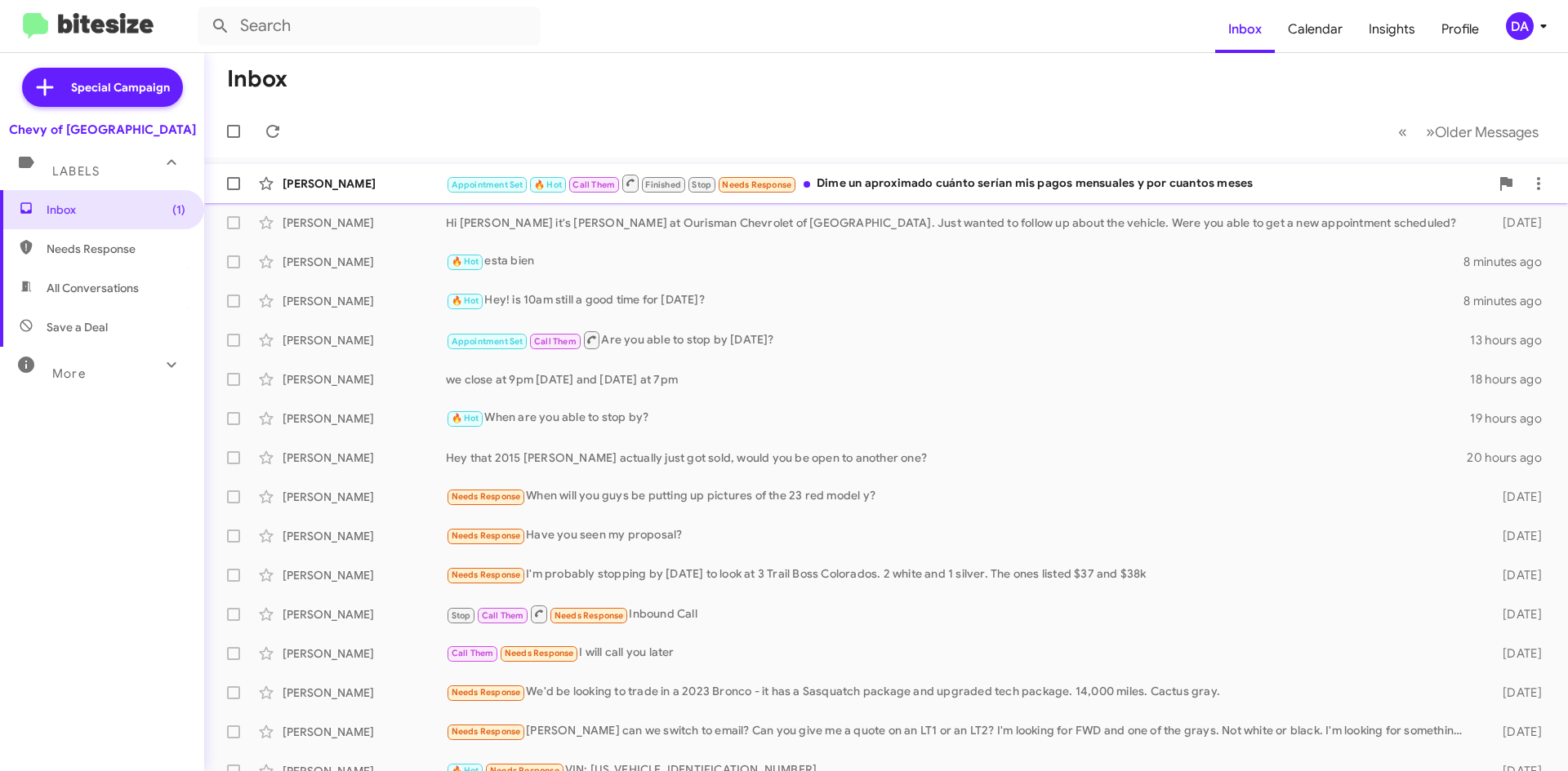
click at [1085, 190] on div "Appointment Set 🔥 Hot Call Them Finished Stop Needs Response Dime un aproximado…" at bounding box center [968, 183] width 1044 height 20
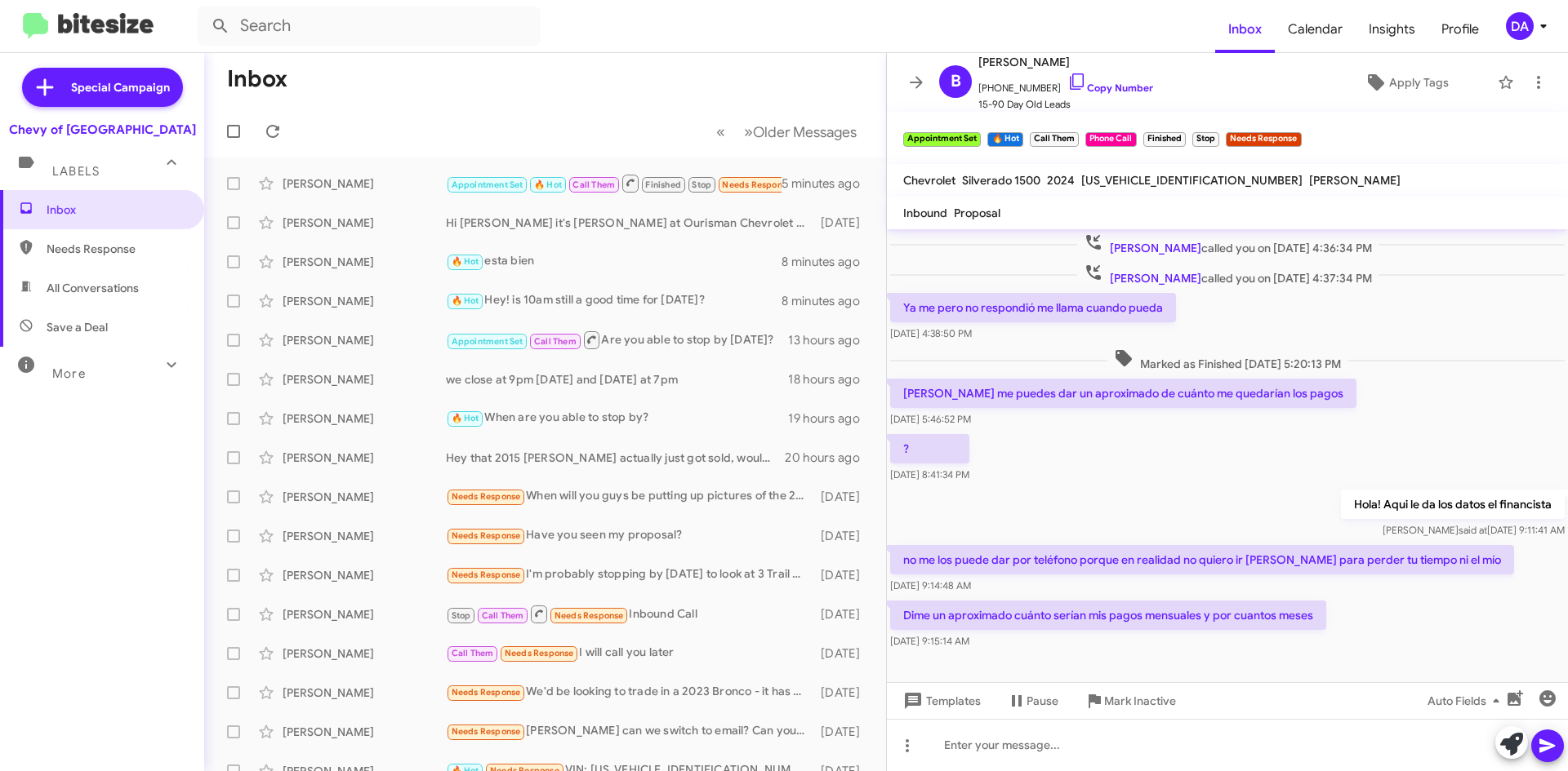
scroll to position [663, 0]
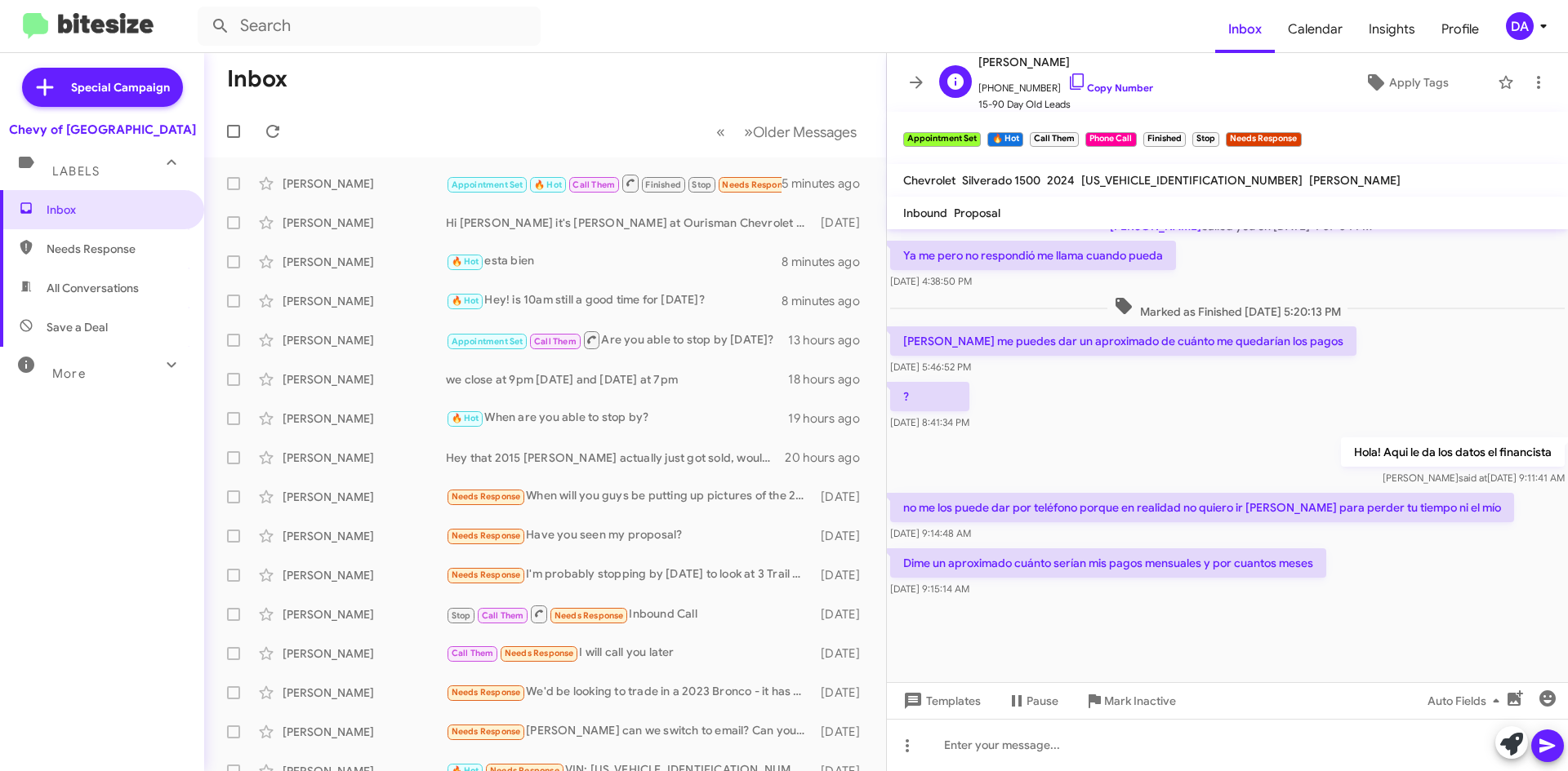
drag, startPoint x: 1110, startPoint y: 88, endPoint x: 1053, endPoint y: 106, distance: 59.8
click at [1110, 88] on link "Copy Number" at bounding box center [1110, 87] width 86 height 12
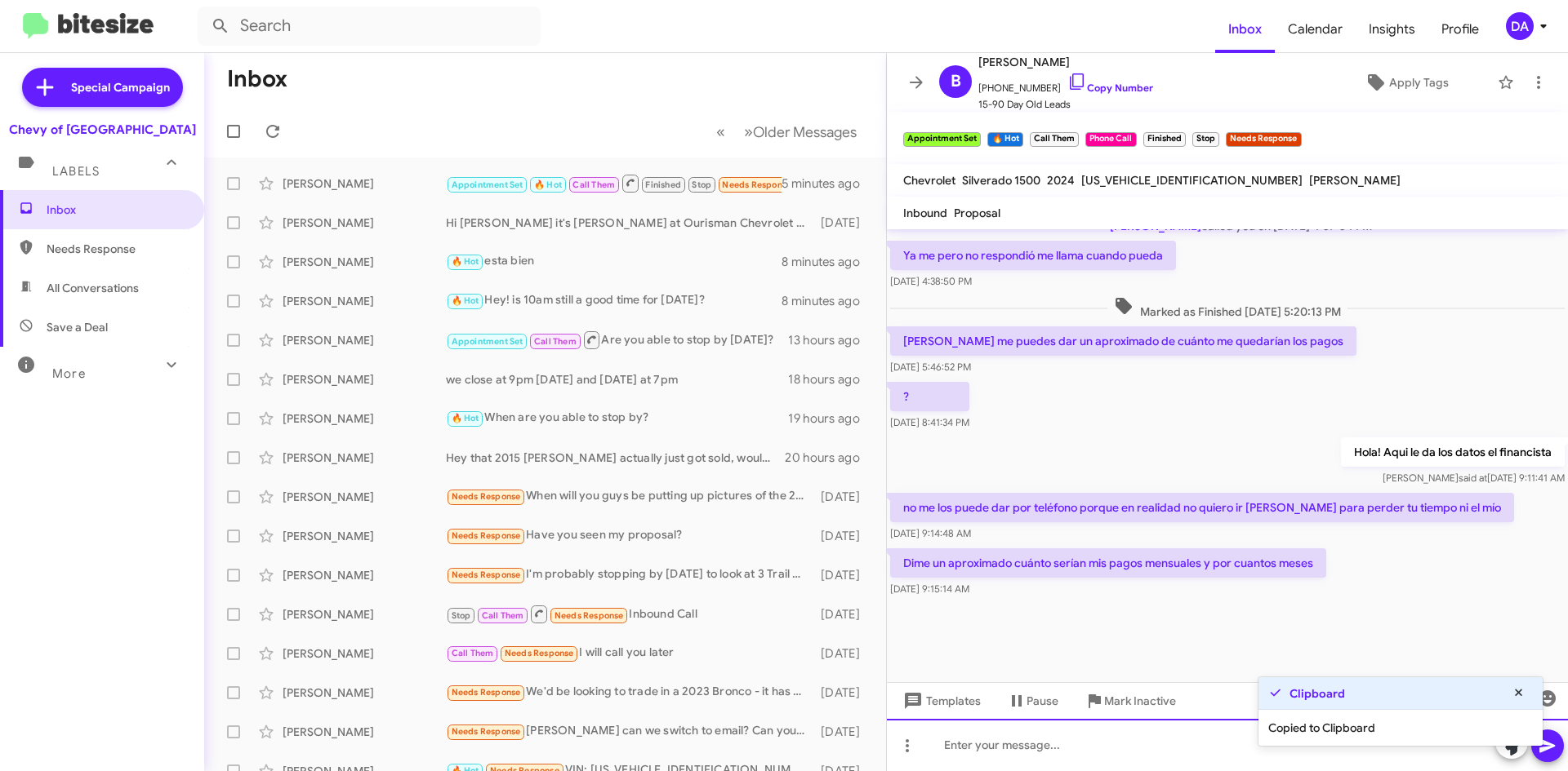
click at [1144, 746] on div at bounding box center [1228, 745] width 682 height 52
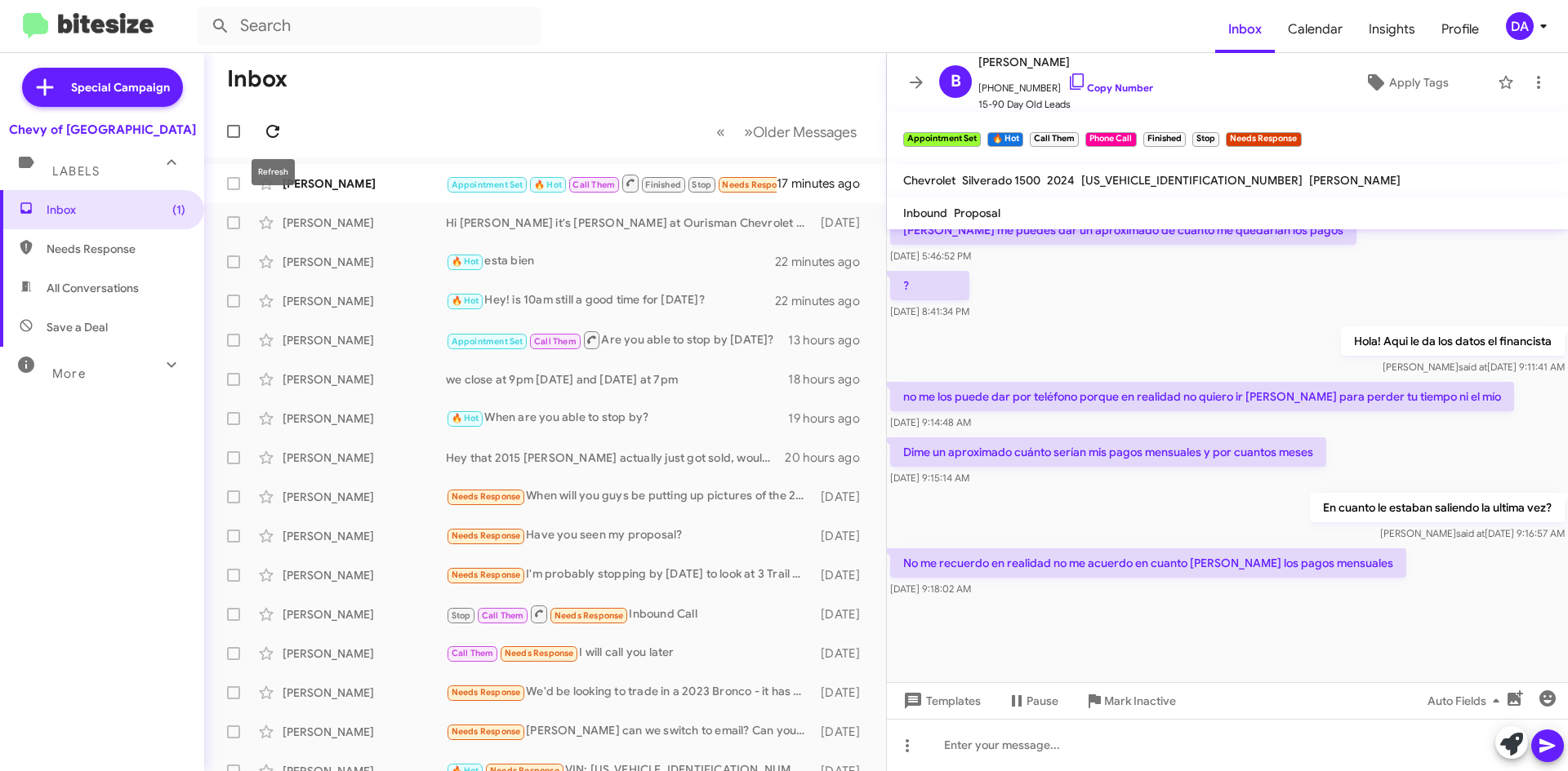
click at [267, 131] on icon at bounding box center [272, 131] width 19 height 19
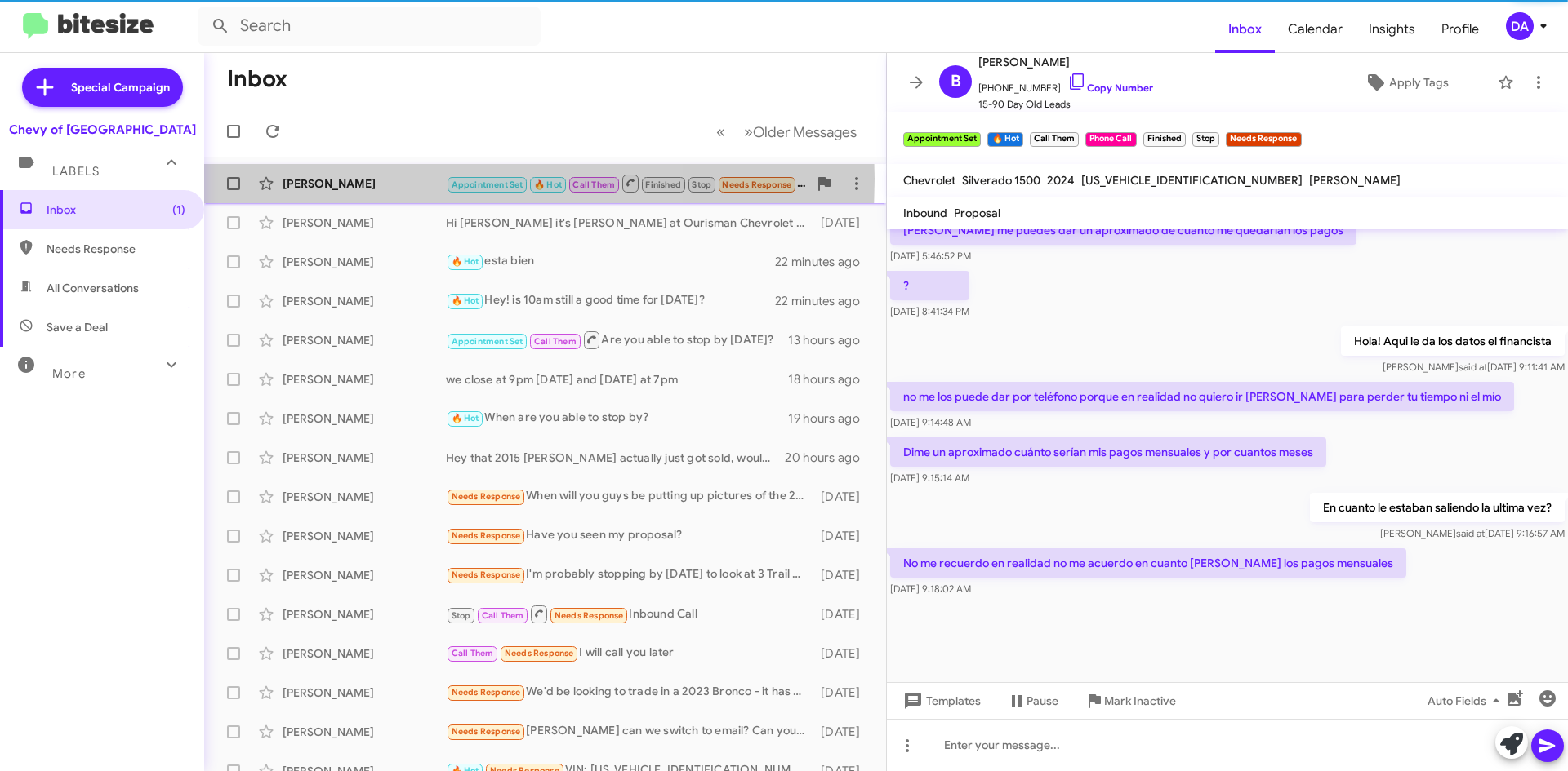
click at [363, 179] on div "[PERSON_NAME]" at bounding box center [364, 184] width 163 height 17
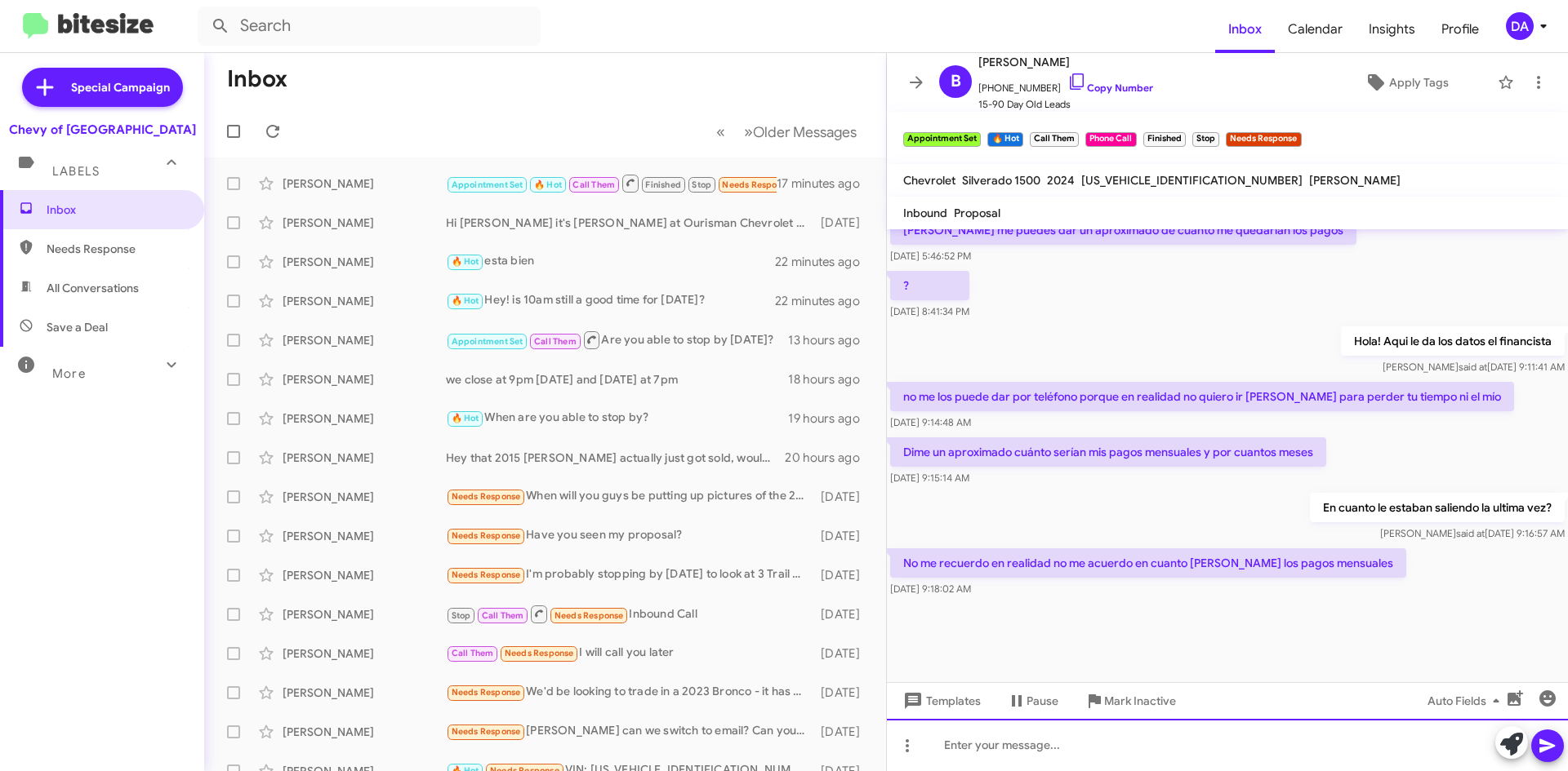
click at [1034, 745] on div at bounding box center [1228, 745] width 682 height 52
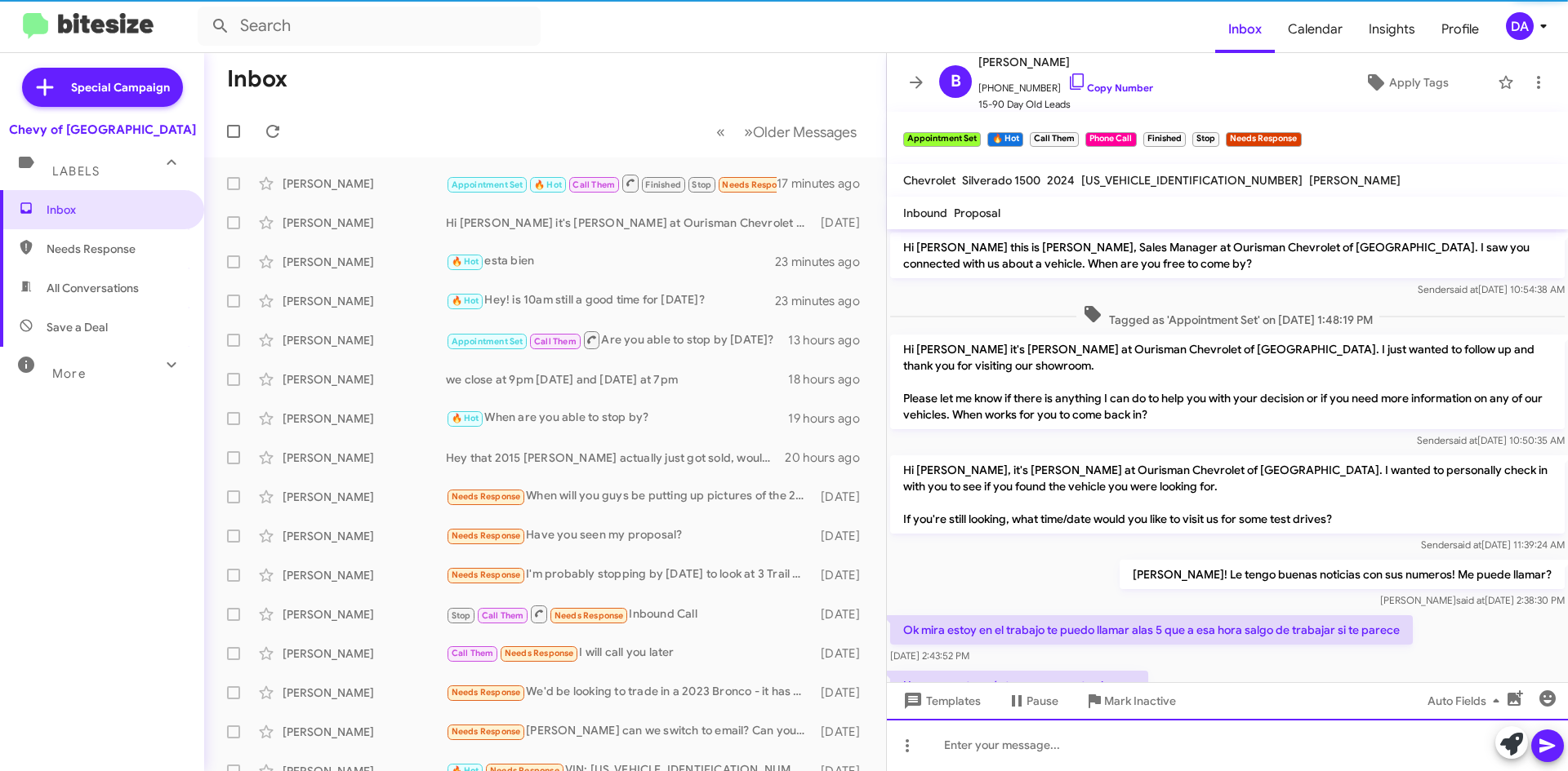
scroll to position [81, 0]
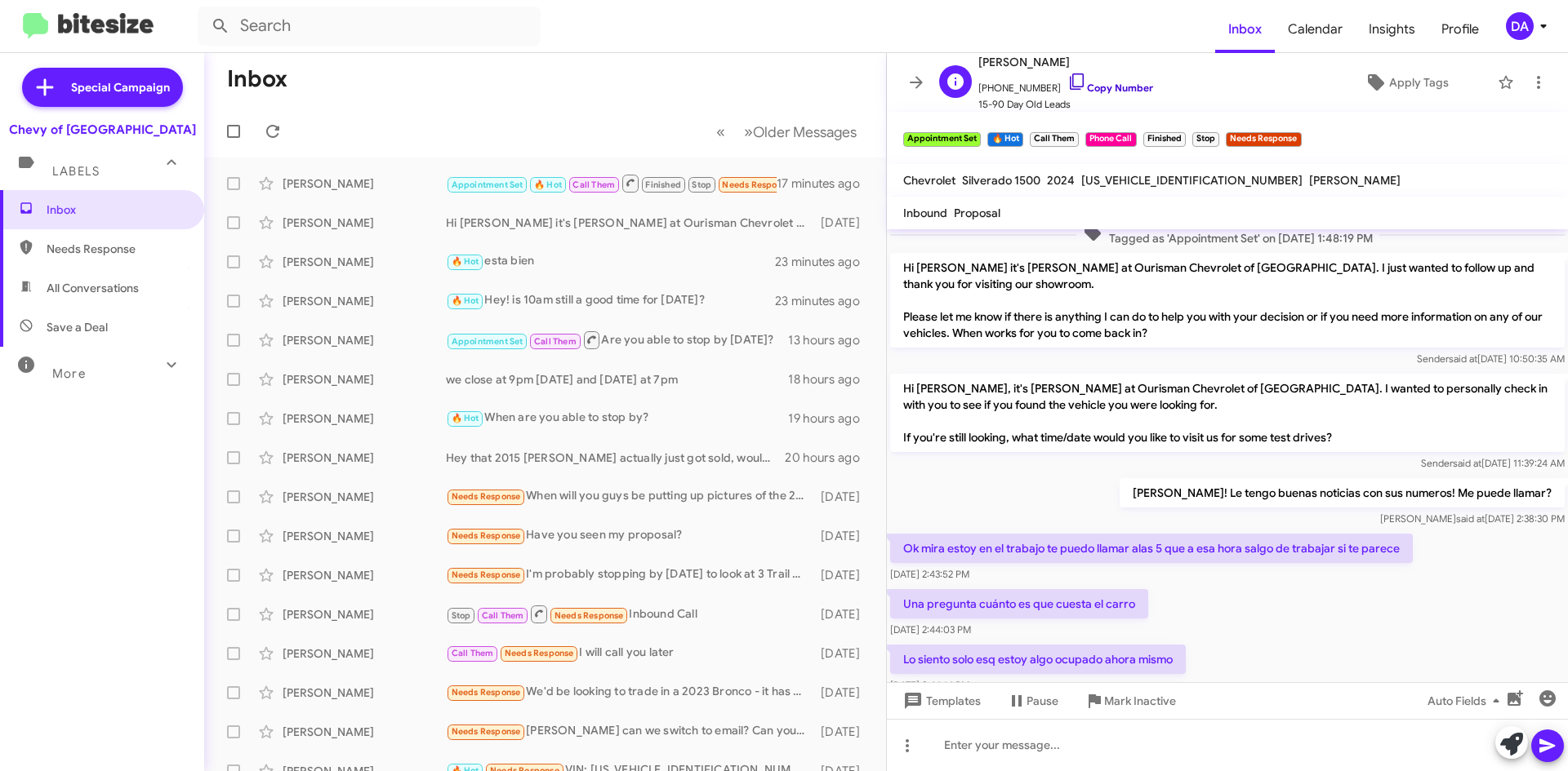
click at [1087, 90] on link "Copy Number" at bounding box center [1110, 87] width 86 height 12
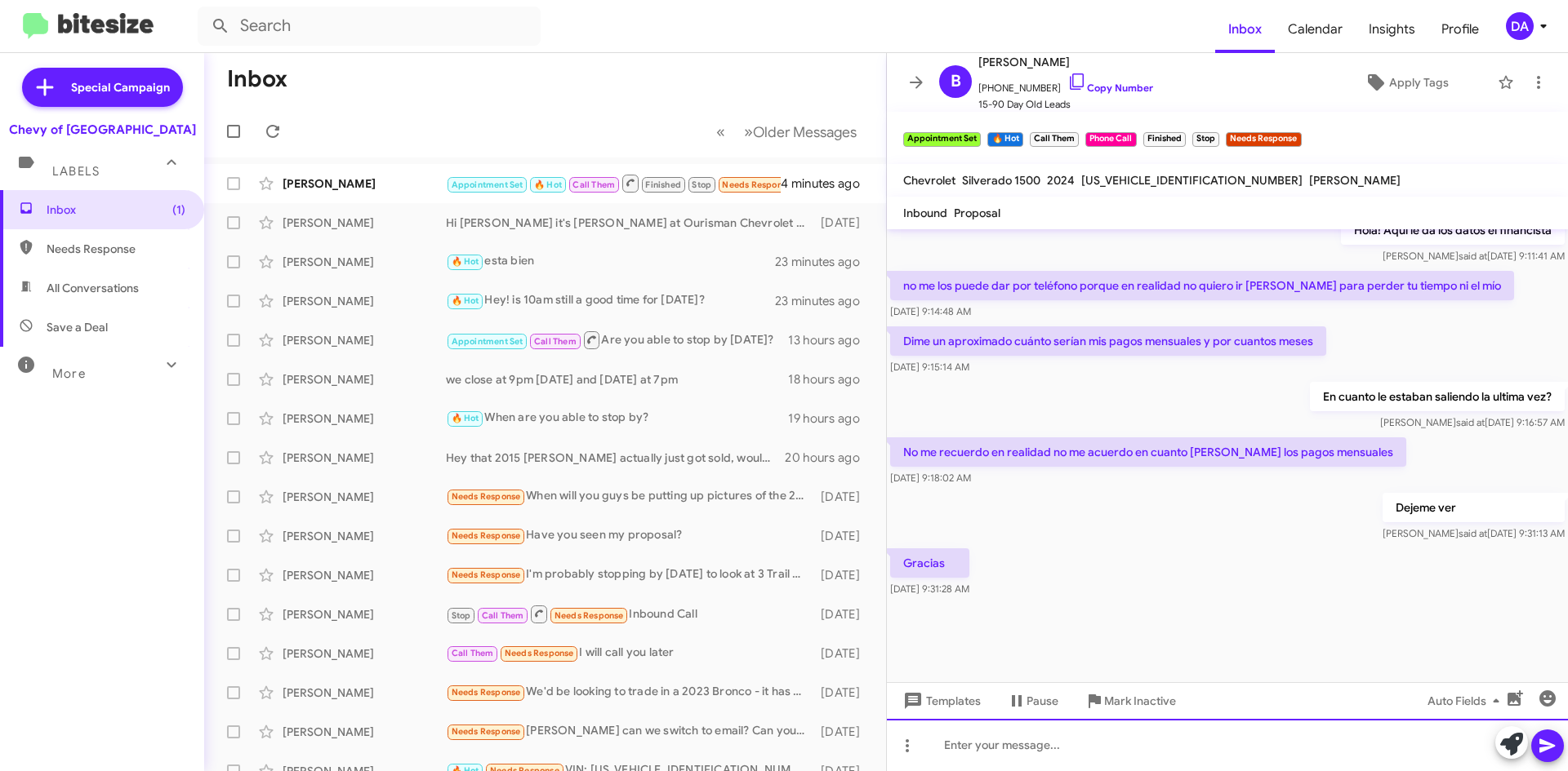
click at [1034, 754] on div at bounding box center [1228, 745] width 682 height 52
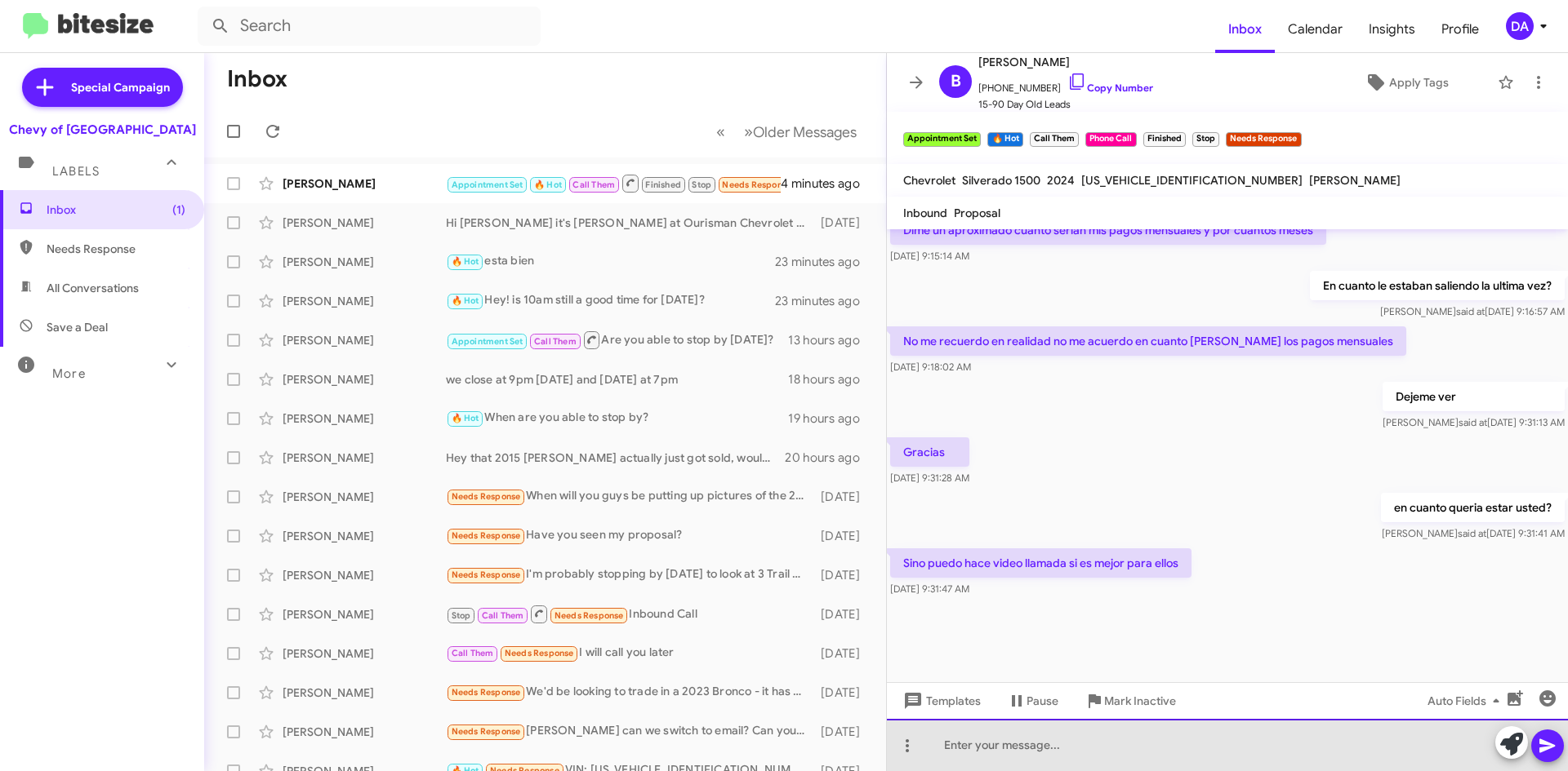
click at [1047, 744] on div at bounding box center [1228, 745] width 682 height 52
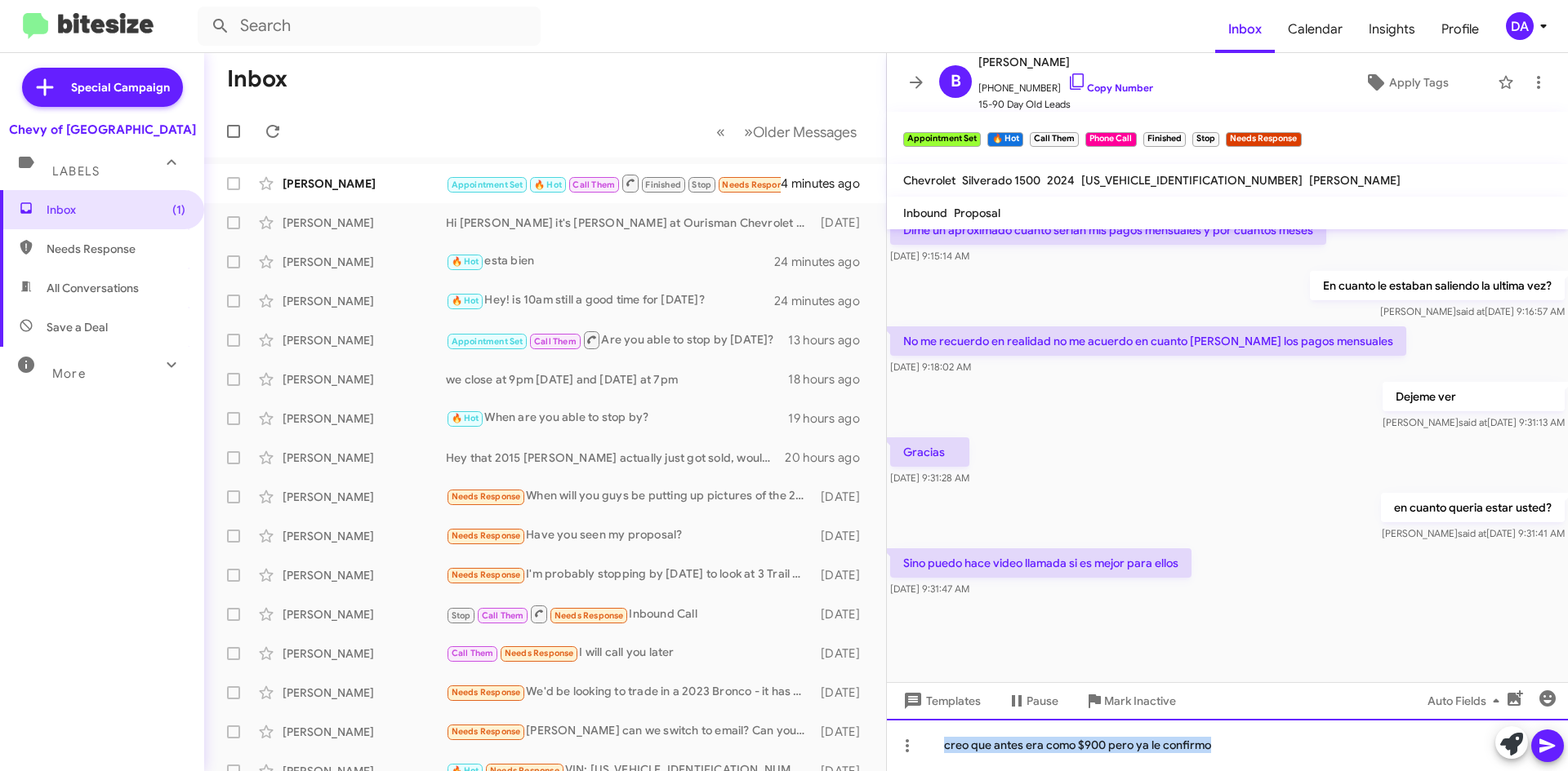
copy div "creo que antes era como $900 pero ya le confirmo"
click at [1242, 740] on div "creo que antes era como $900 pero ya le confirmo" at bounding box center [1228, 745] width 682 height 52
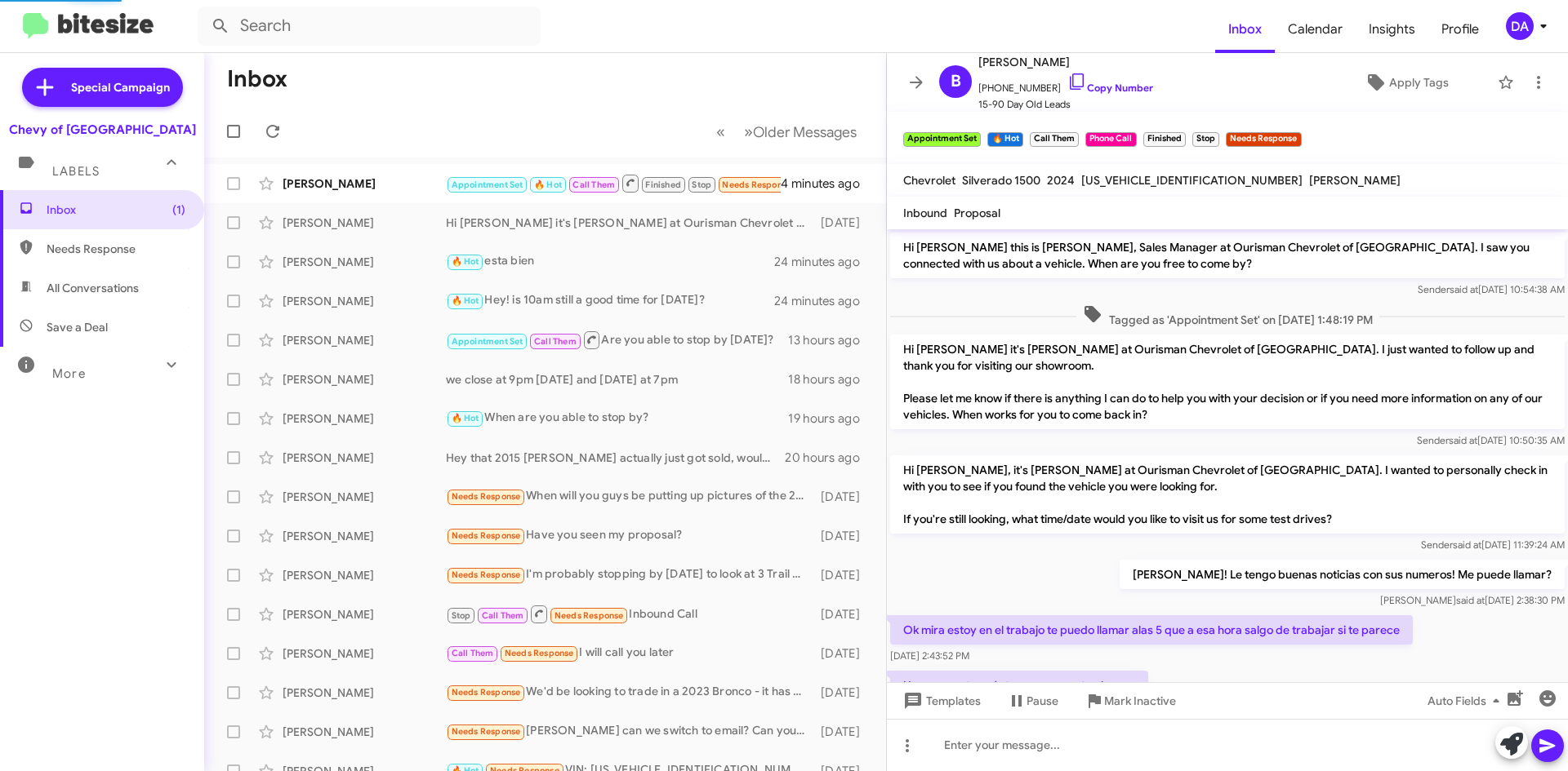
scroll to position [679, 0]
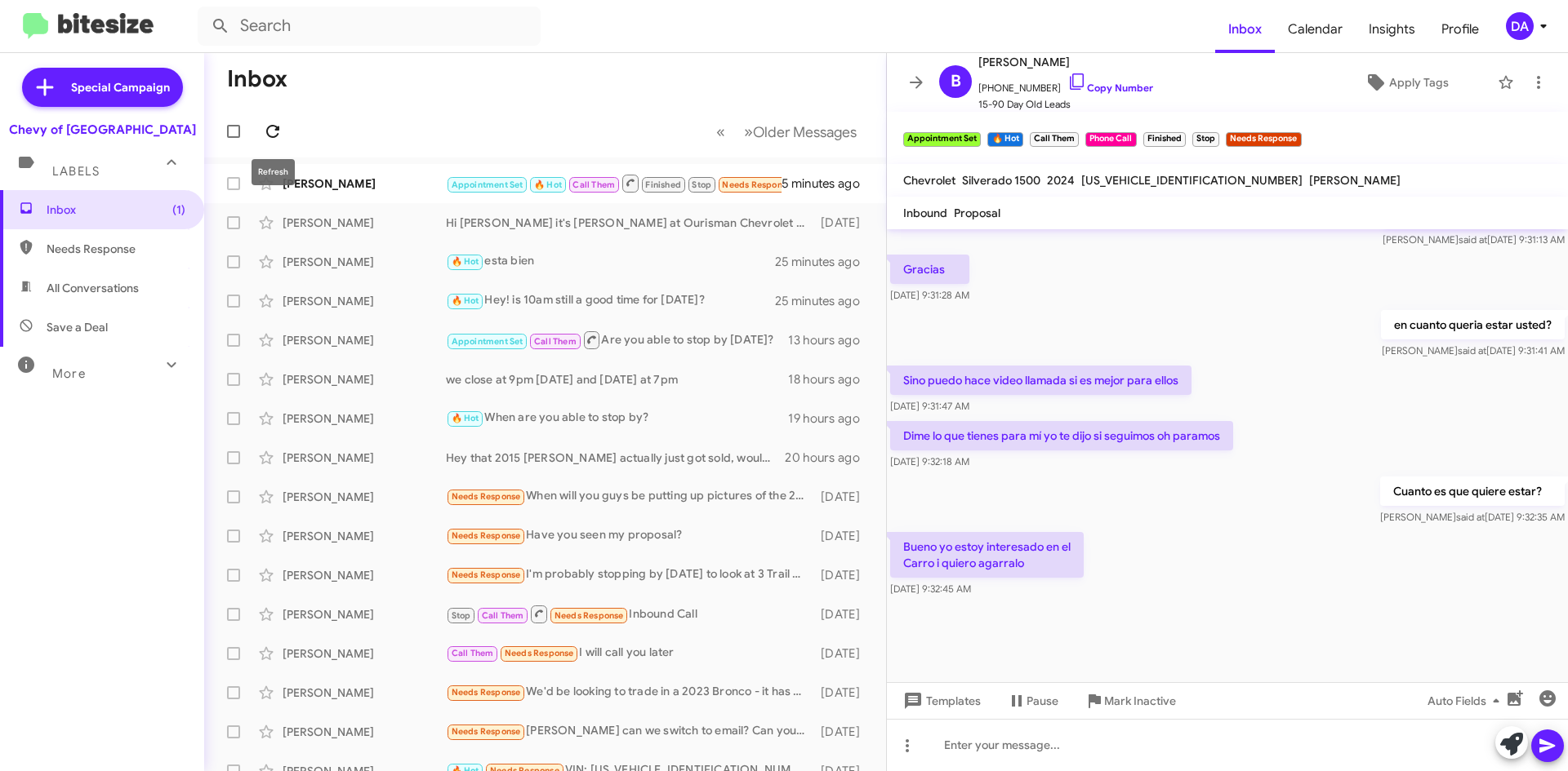
click at [283, 134] on span at bounding box center [272, 131] width 32 height 19
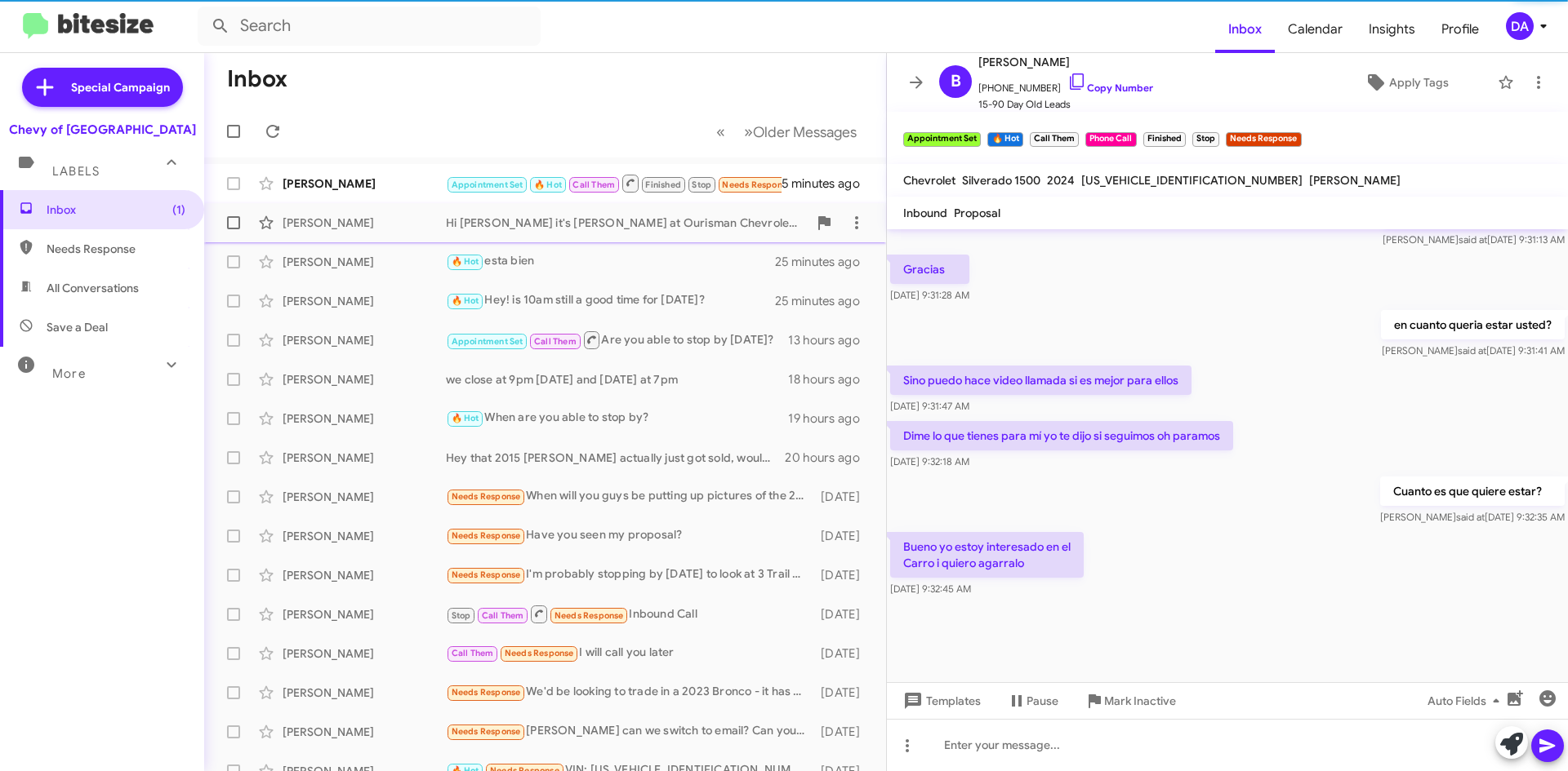
click at [329, 214] on div "[PERSON_NAME] Hi [PERSON_NAME] it's [PERSON_NAME] at Ourisman Chevrolet of [GEO…" at bounding box center [546, 222] width 656 height 32
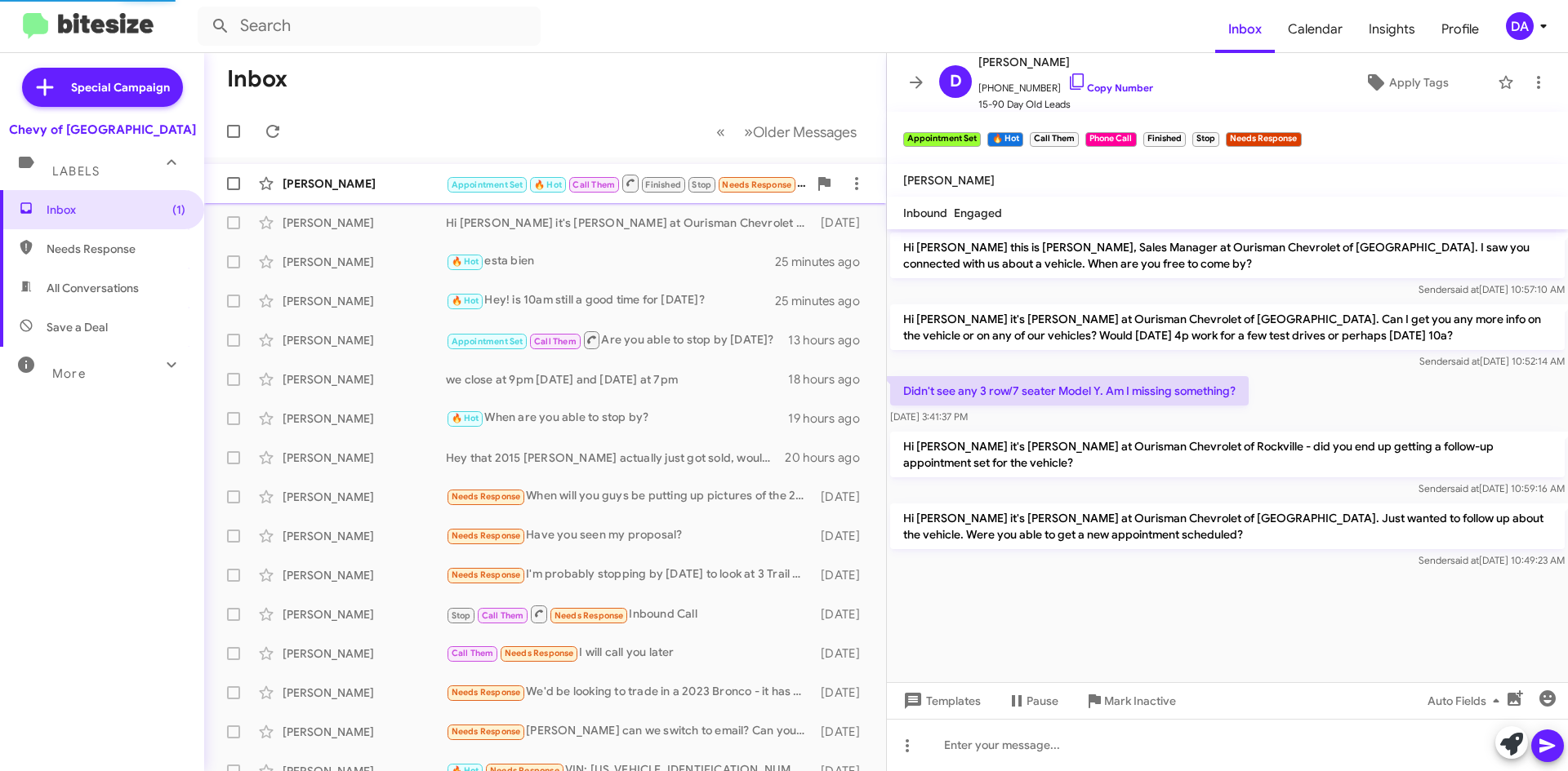
click at [332, 189] on div "[PERSON_NAME]" at bounding box center [364, 184] width 163 height 17
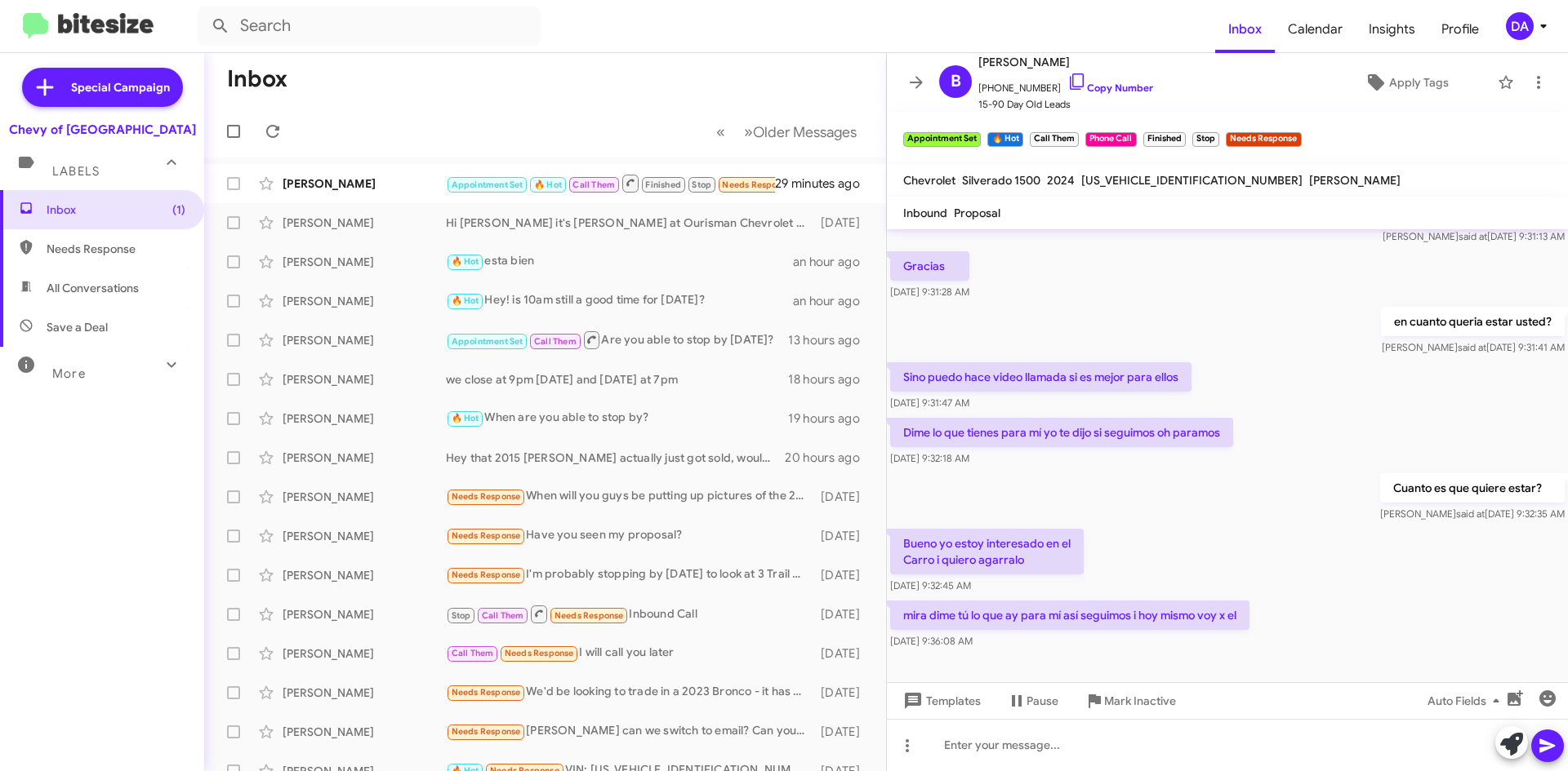
scroll to position [679, 0]
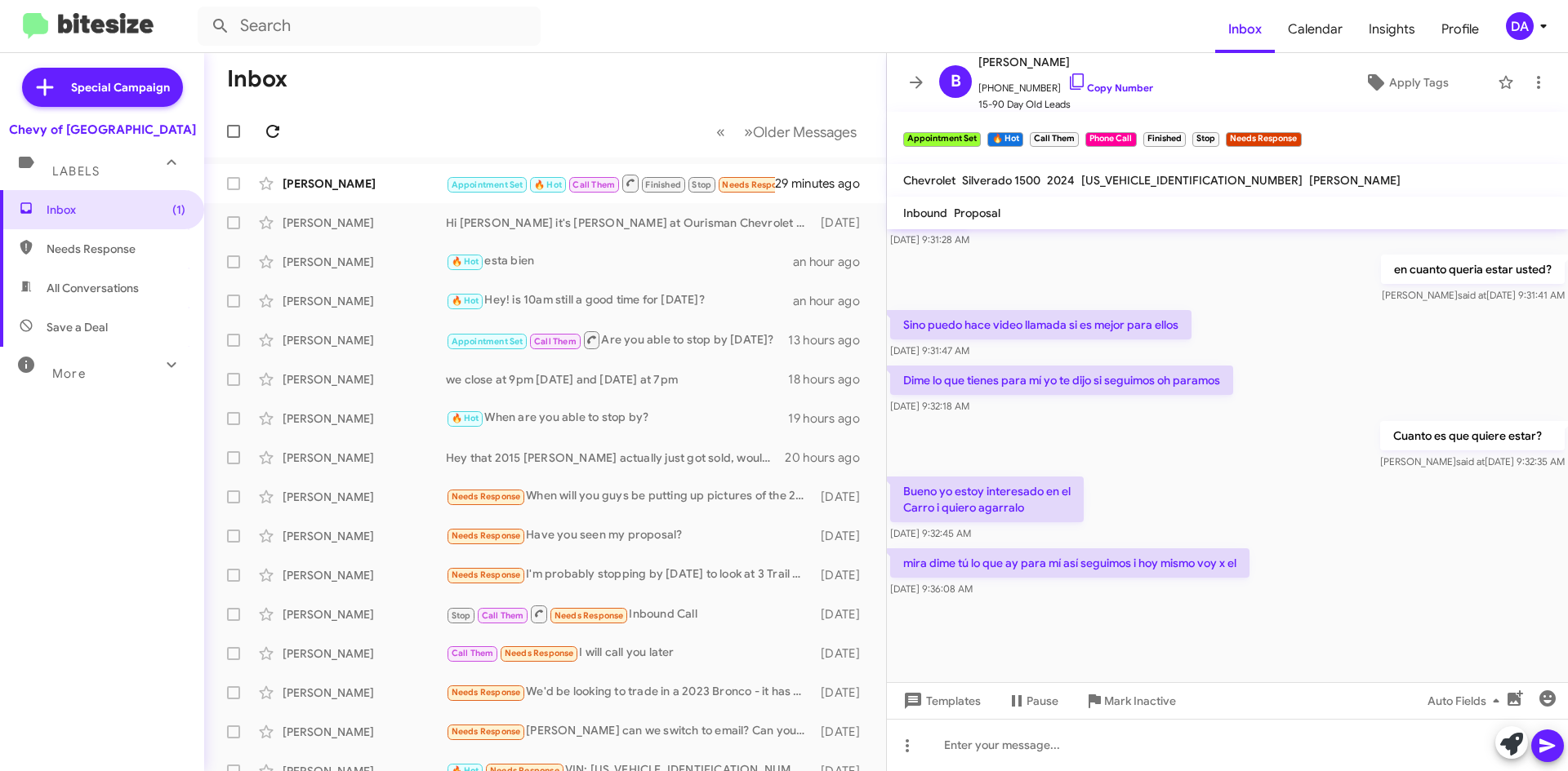
click at [275, 119] on button at bounding box center [272, 131] width 32 height 32
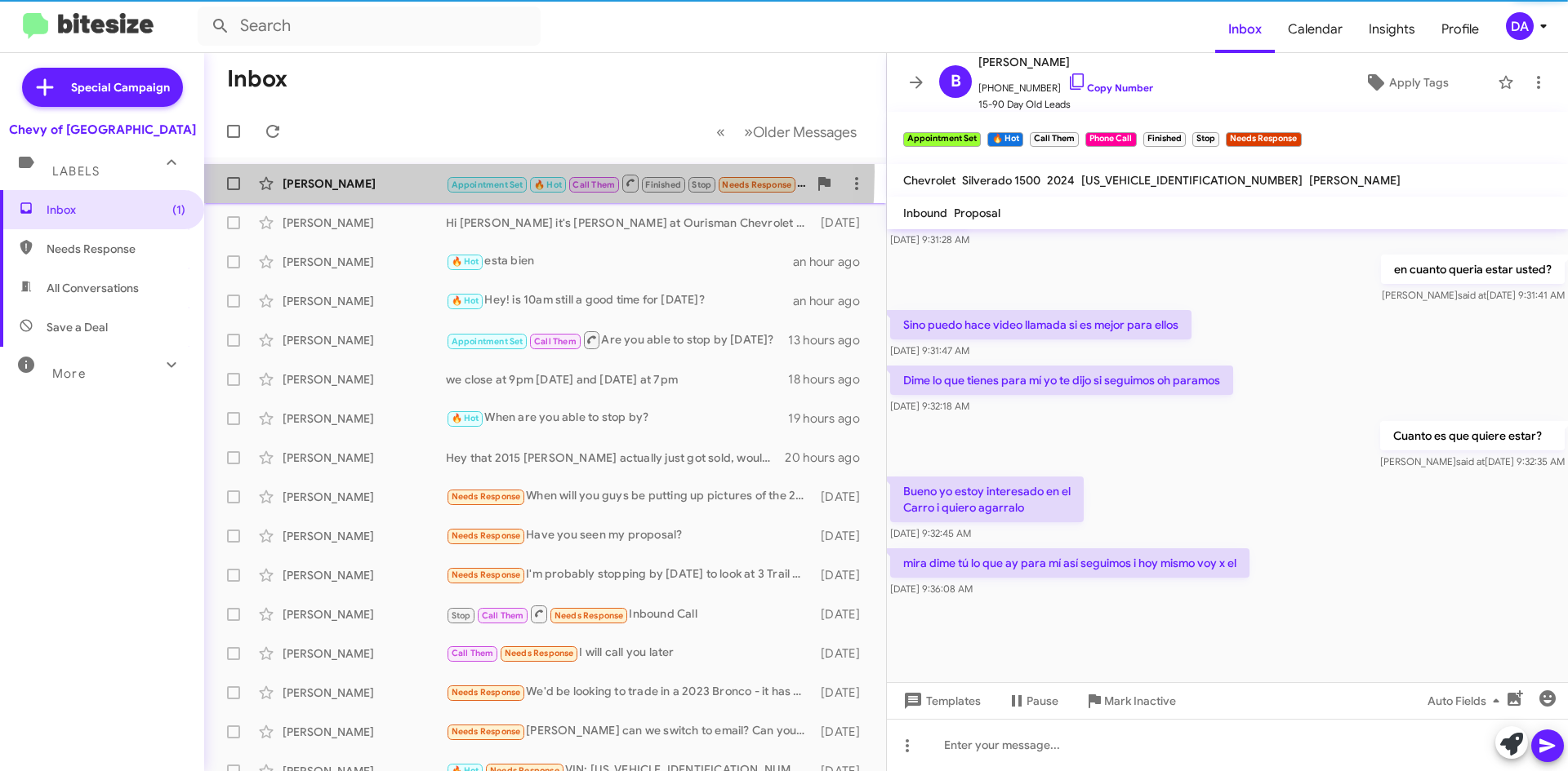
click at [345, 171] on div "[PERSON_NAME] Appointment Set 🔥 Hot Call Them Finished Stop Needs Response mira…" at bounding box center [546, 183] width 656 height 32
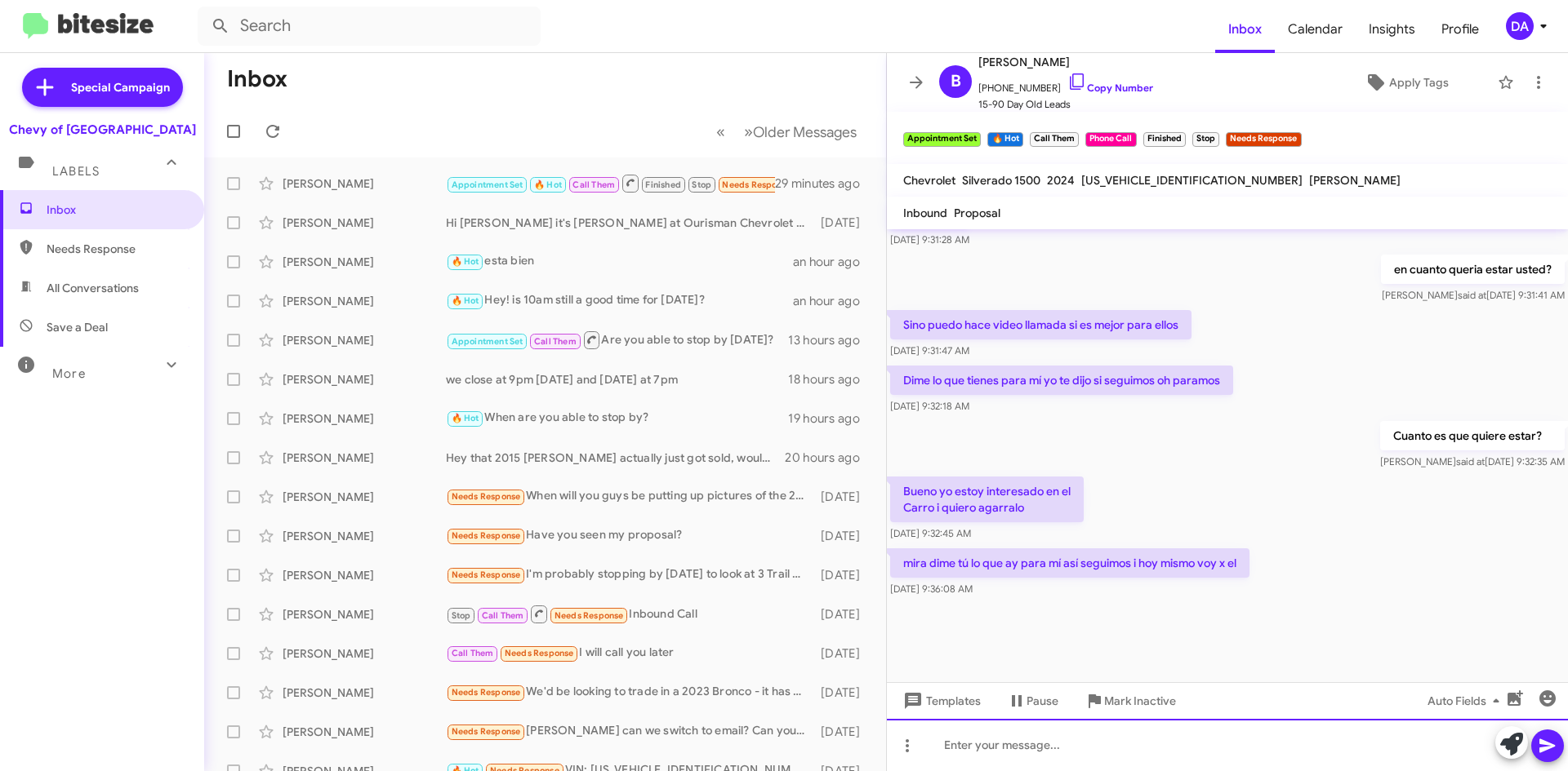
click at [1046, 736] on div at bounding box center [1228, 745] width 682 height 52
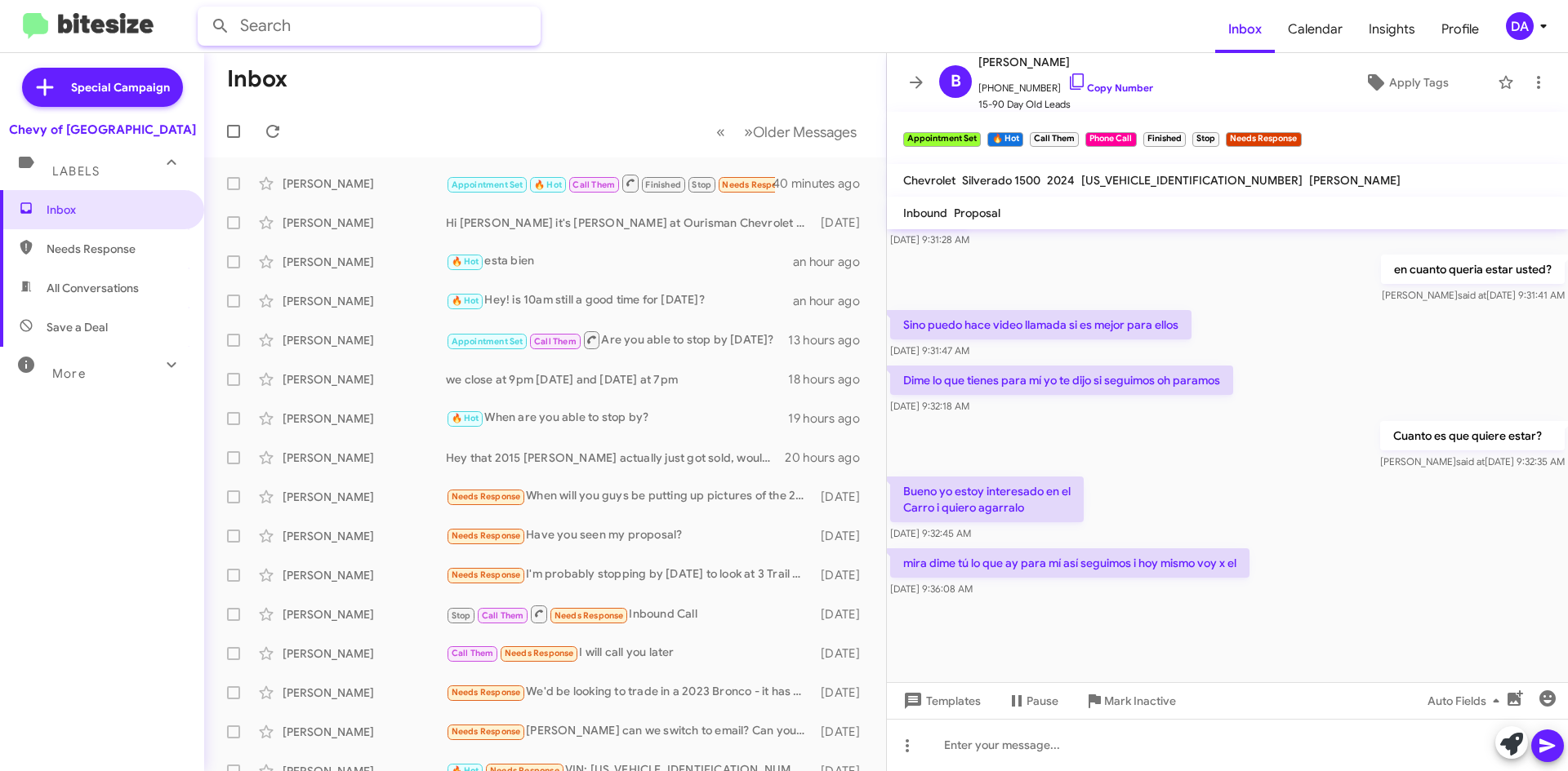
click at [397, 43] on input "text" at bounding box center [369, 26] width 343 height 39
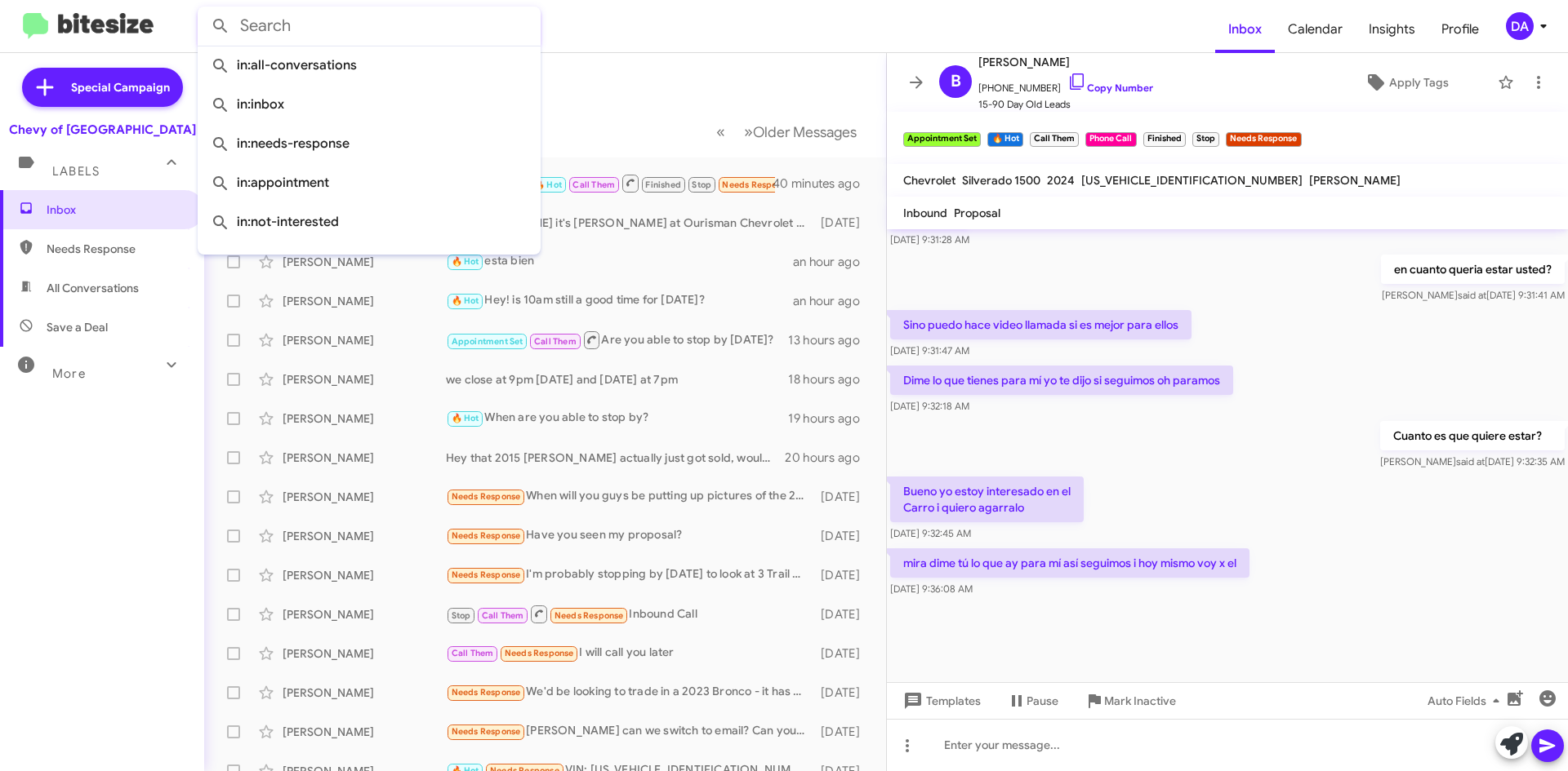
click at [606, 24] on form at bounding box center [706, 26] width 1018 height 39
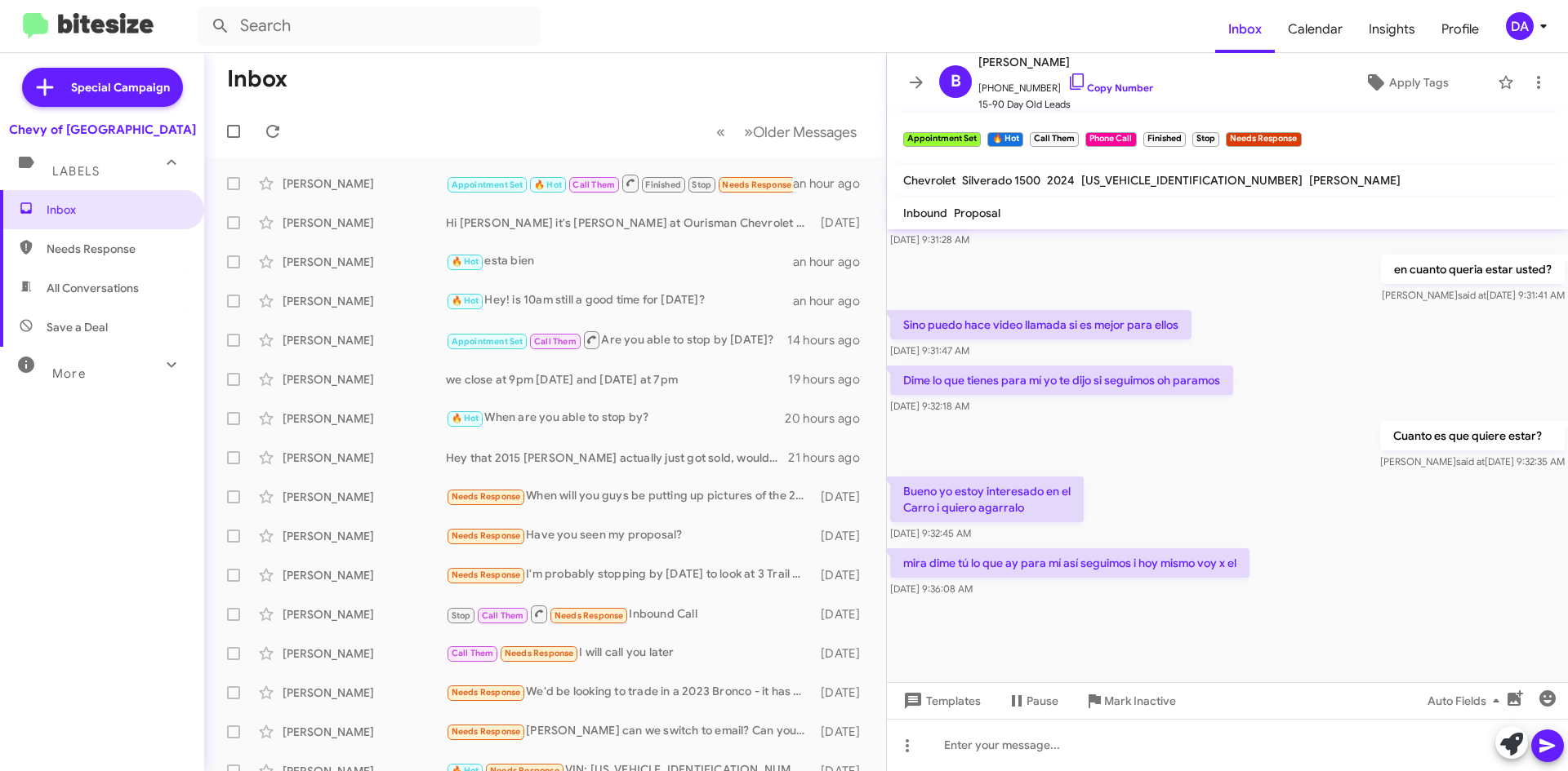
click at [24, 501] on div "Inbox Needs Response All Conversations Save a Deal More Important 🔥 Hot Appoint…" at bounding box center [102, 421] width 204 height 463
click at [163, 364] on icon at bounding box center [171, 365] width 19 height 19
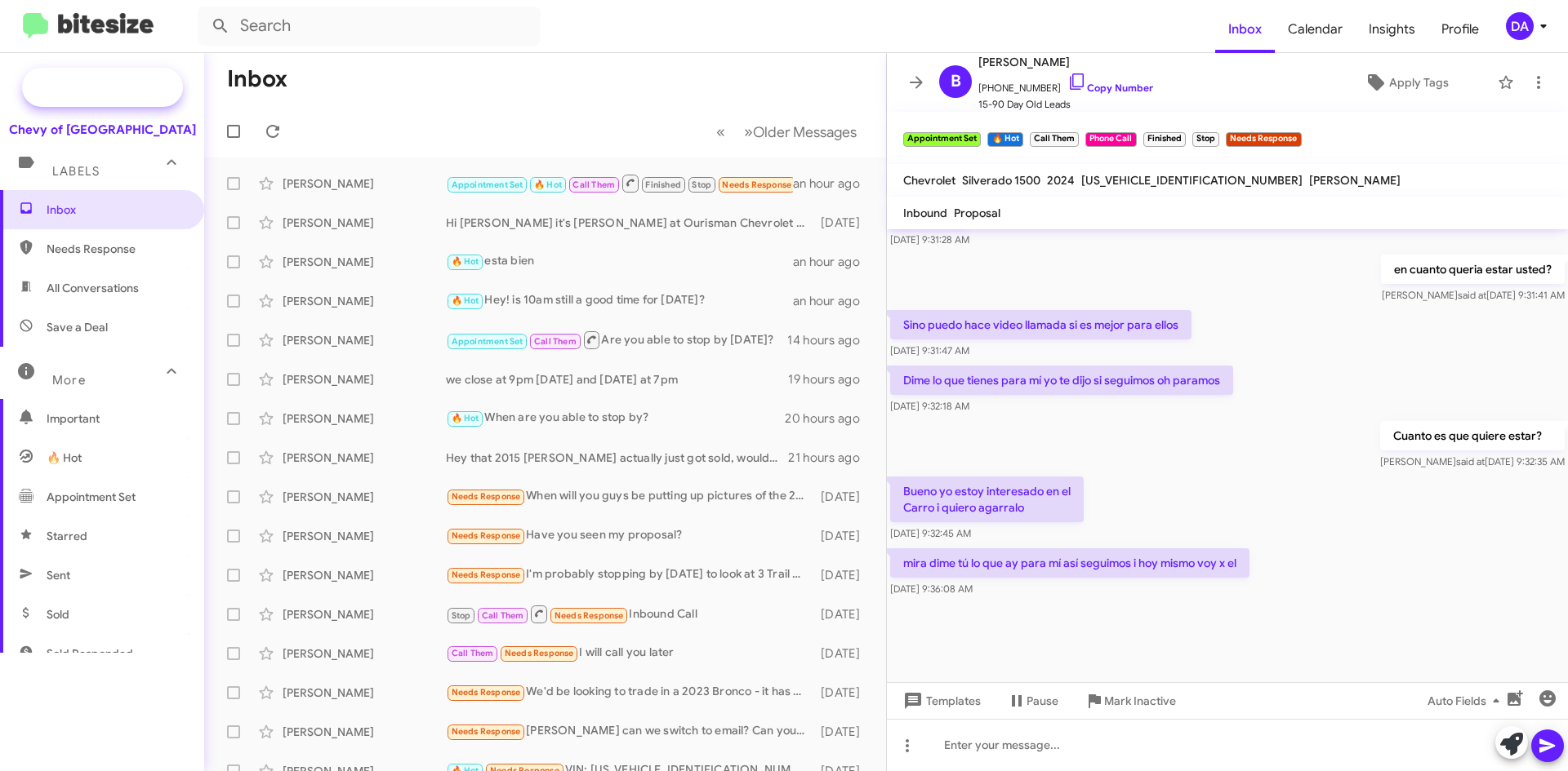
drag, startPoint x: 174, startPoint y: 36, endPoint x: 30, endPoint y: 88, distance: 153.1
click at [174, 36] on div at bounding box center [104, 26] width 188 height 27
click at [20, 126] on div "Chevy of [GEOGRAPHIC_DATA]" at bounding box center [102, 126] width 204 height 23
click at [280, 134] on icon at bounding box center [272, 131] width 19 height 19
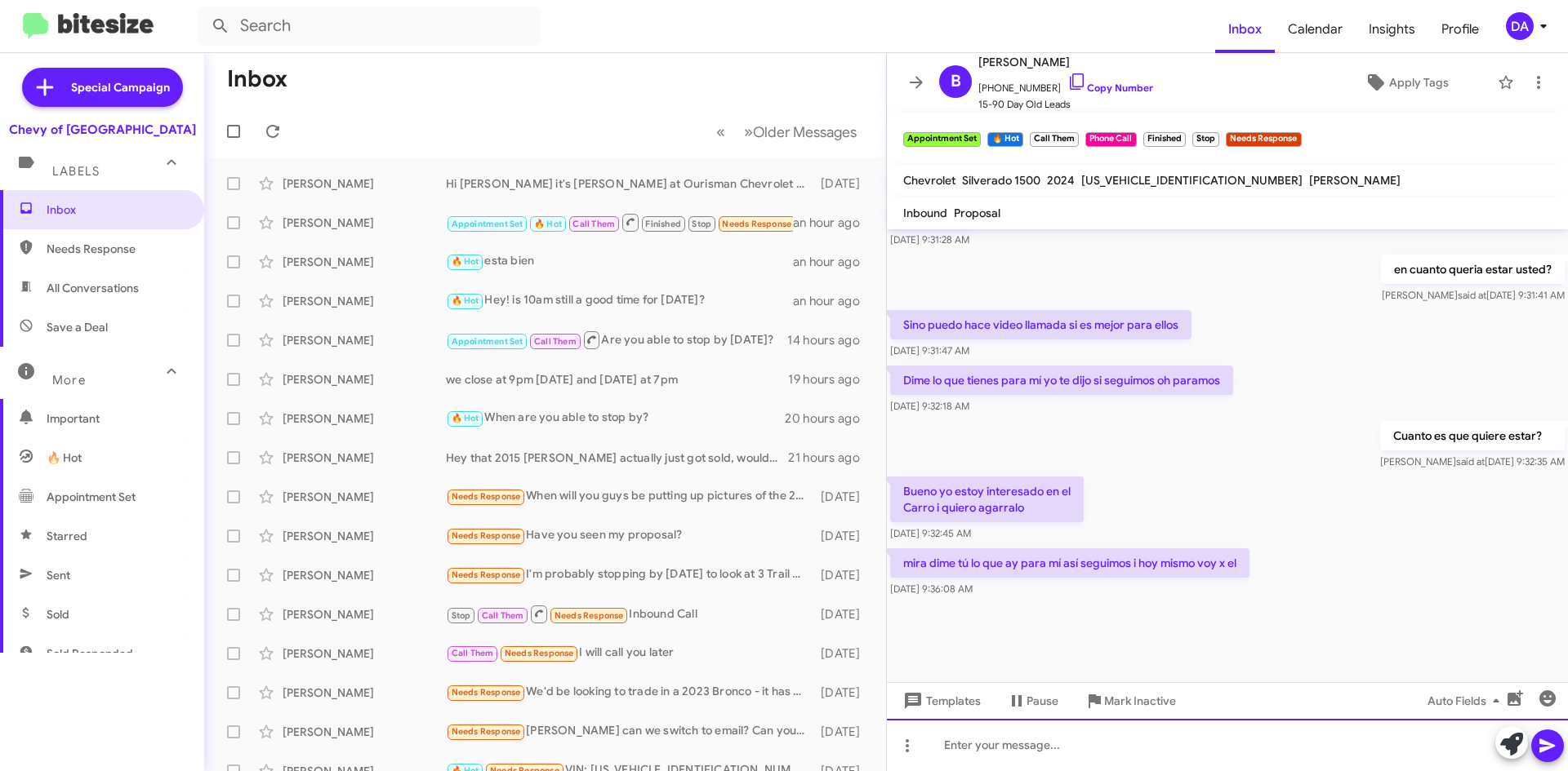
click at [1110, 750] on div at bounding box center [1228, 745] width 682 height 52
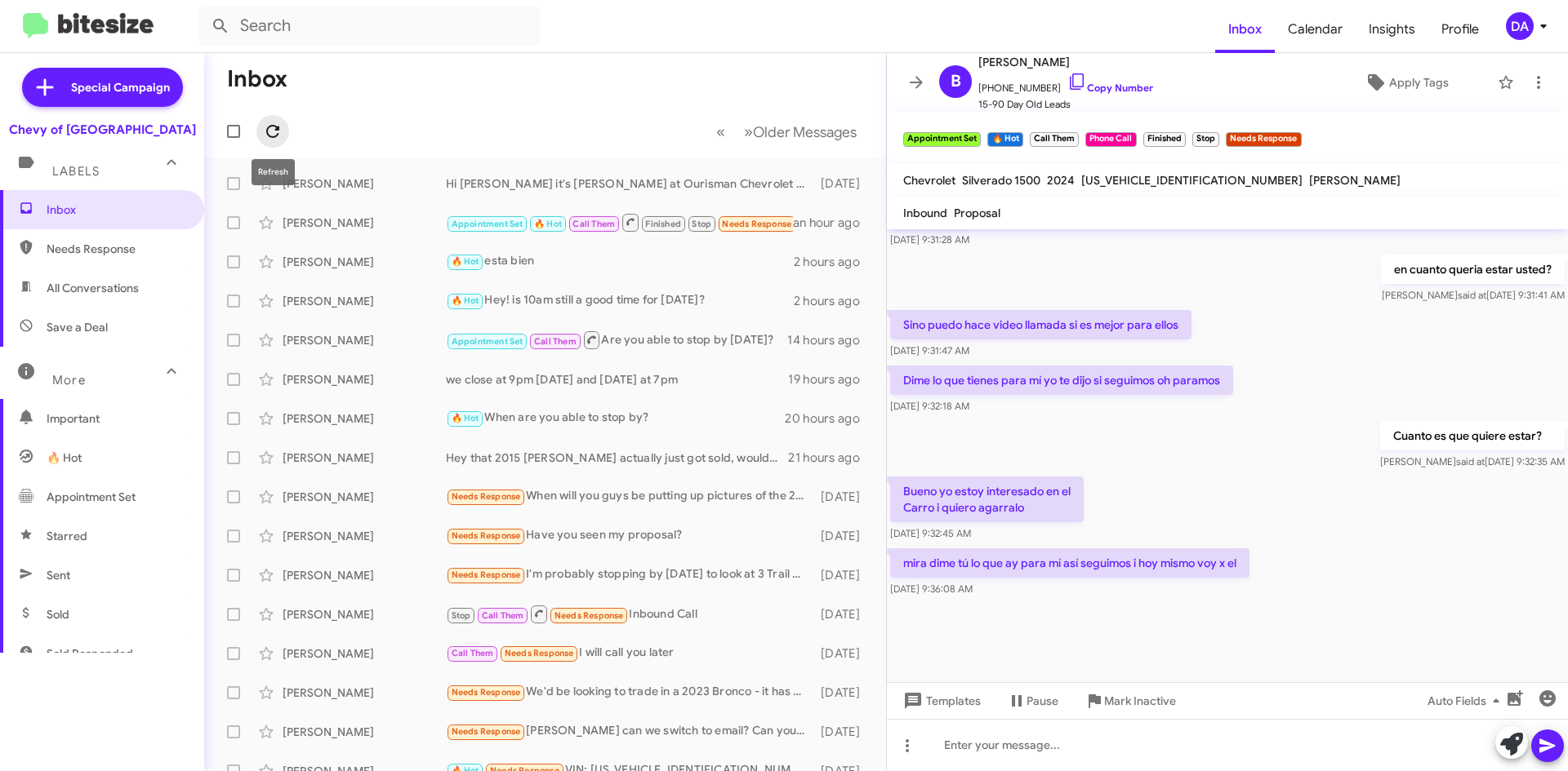
click at [271, 142] on button at bounding box center [272, 131] width 32 height 32
click at [456, 221] on span "Appointment Set" at bounding box center [488, 223] width 72 height 10
click at [1104, 89] on link "Copy Number" at bounding box center [1110, 87] width 86 height 12
click at [280, 134] on icon at bounding box center [272, 131] width 19 height 19
click at [268, 141] on icon at bounding box center [272, 131] width 19 height 19
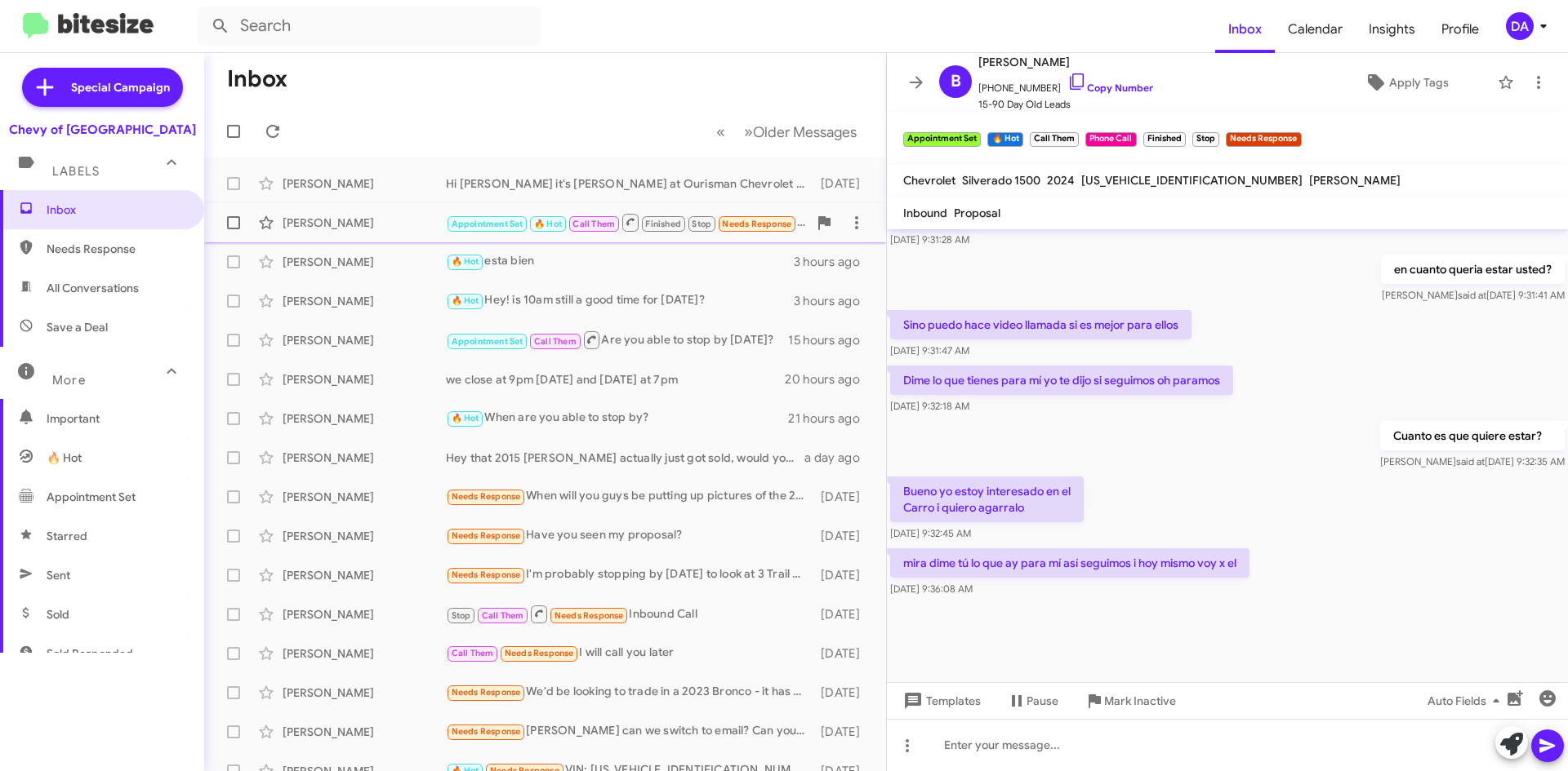
click at [366, 226] on div "[PERSON_NAME]" at bounding box center [364, 223] width 163 height 17
